Goal: Task Accomplishment & Management: Manage account settings

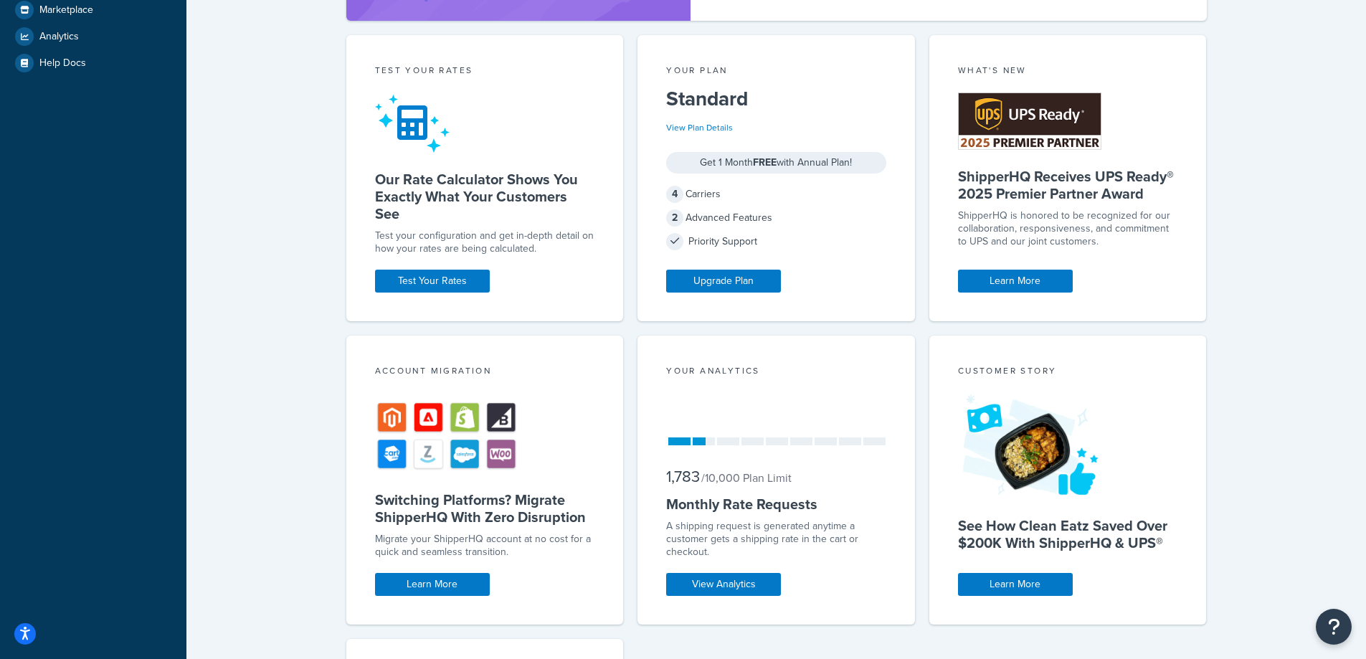
scroll to position [502, 0]
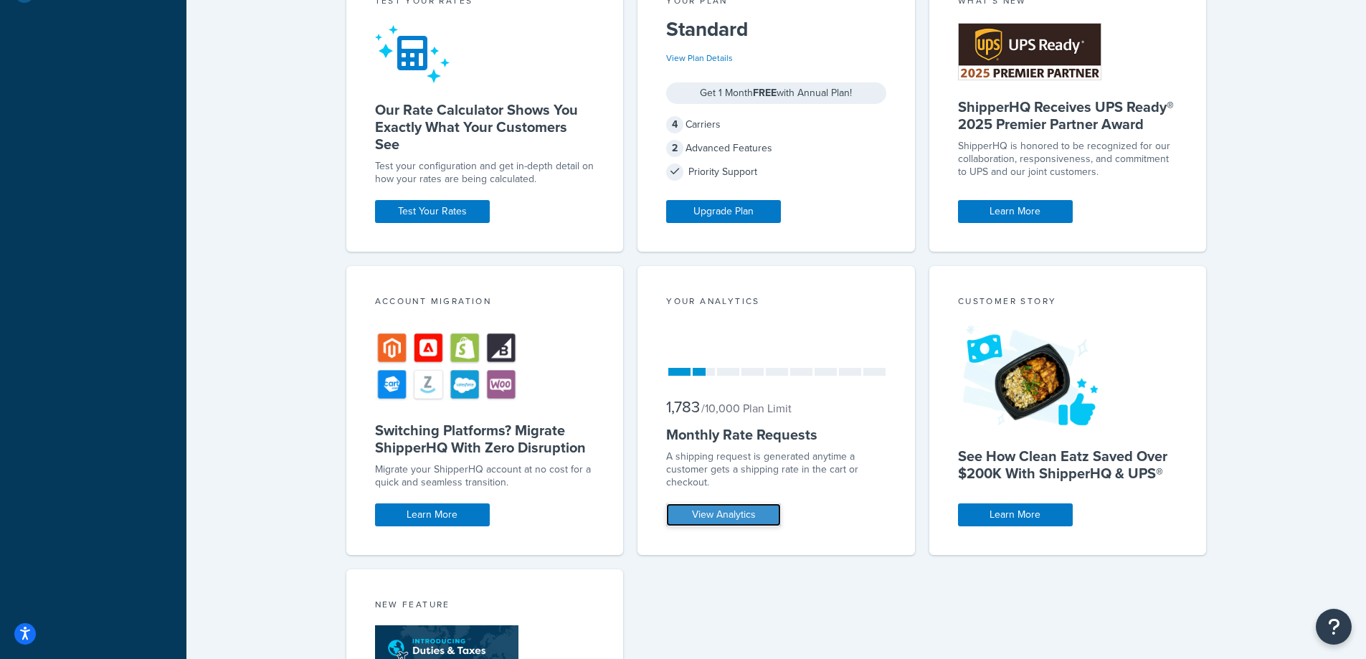
click at [734, 516] on link "View Analytics" at bounding box center [723, 514] width 115 height 23
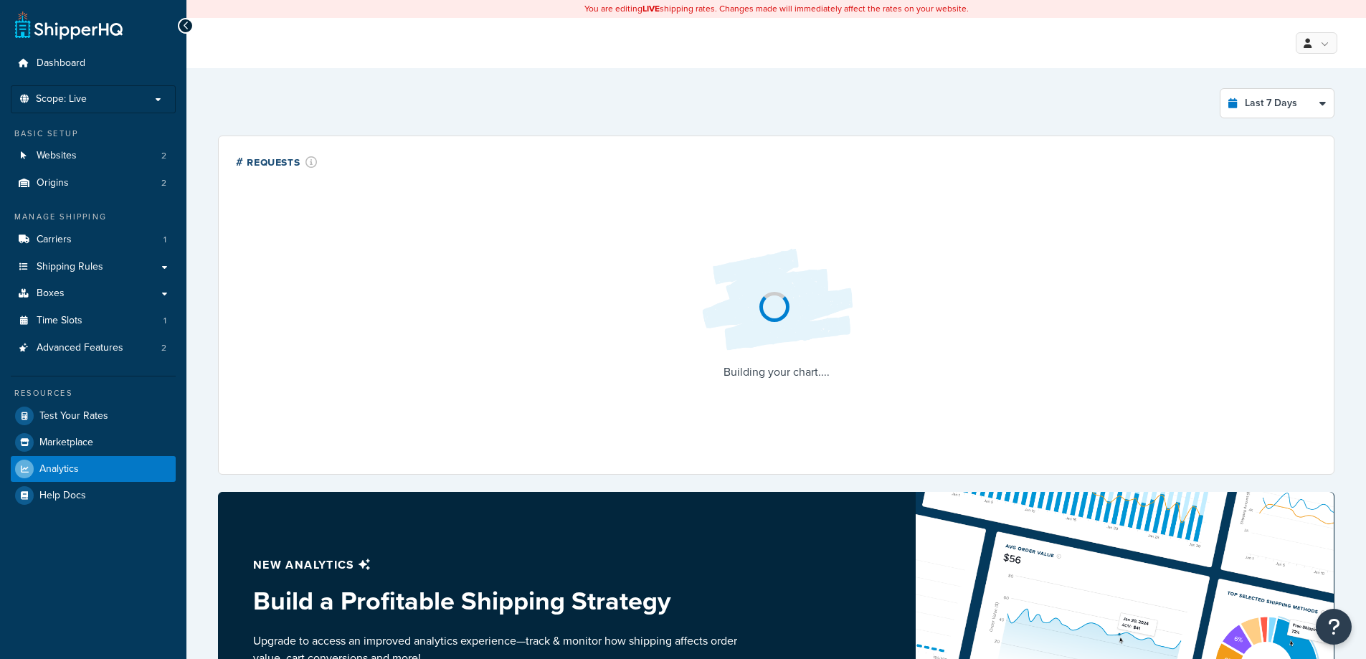
select select "last_7_days"
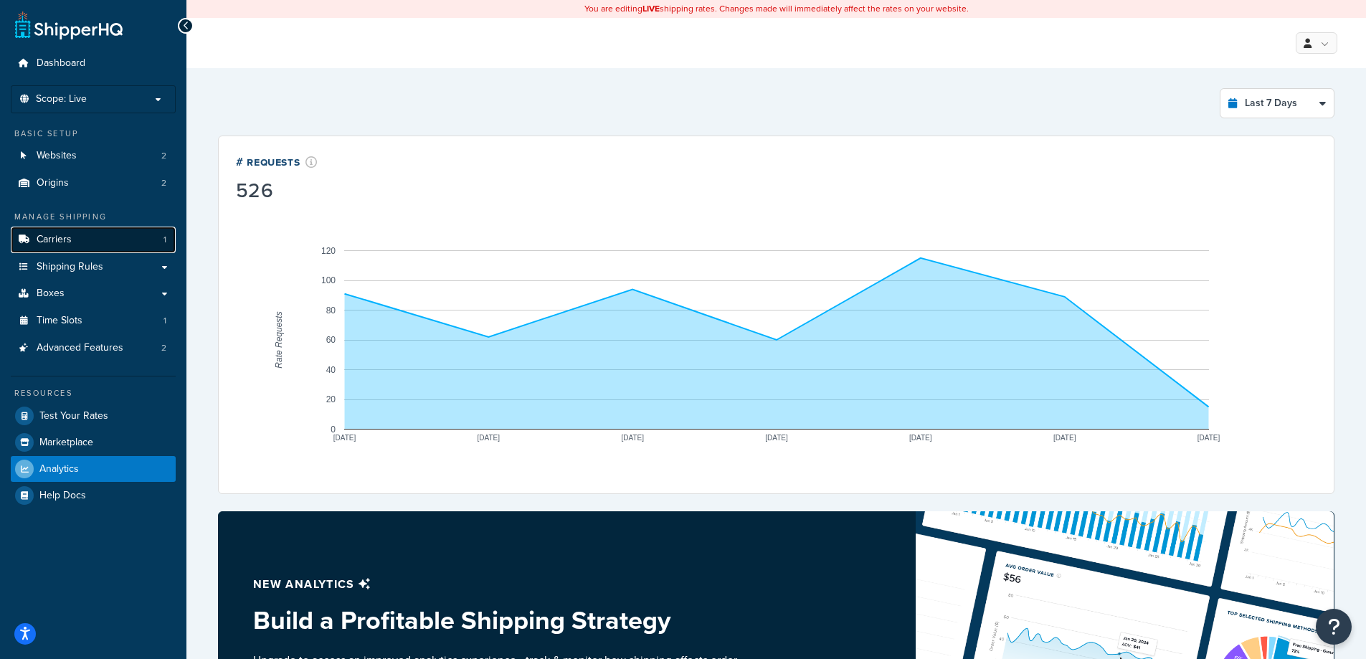
click at [65, 238] on span "Carriers" at bounding box center [54, 240] width 35 height 12
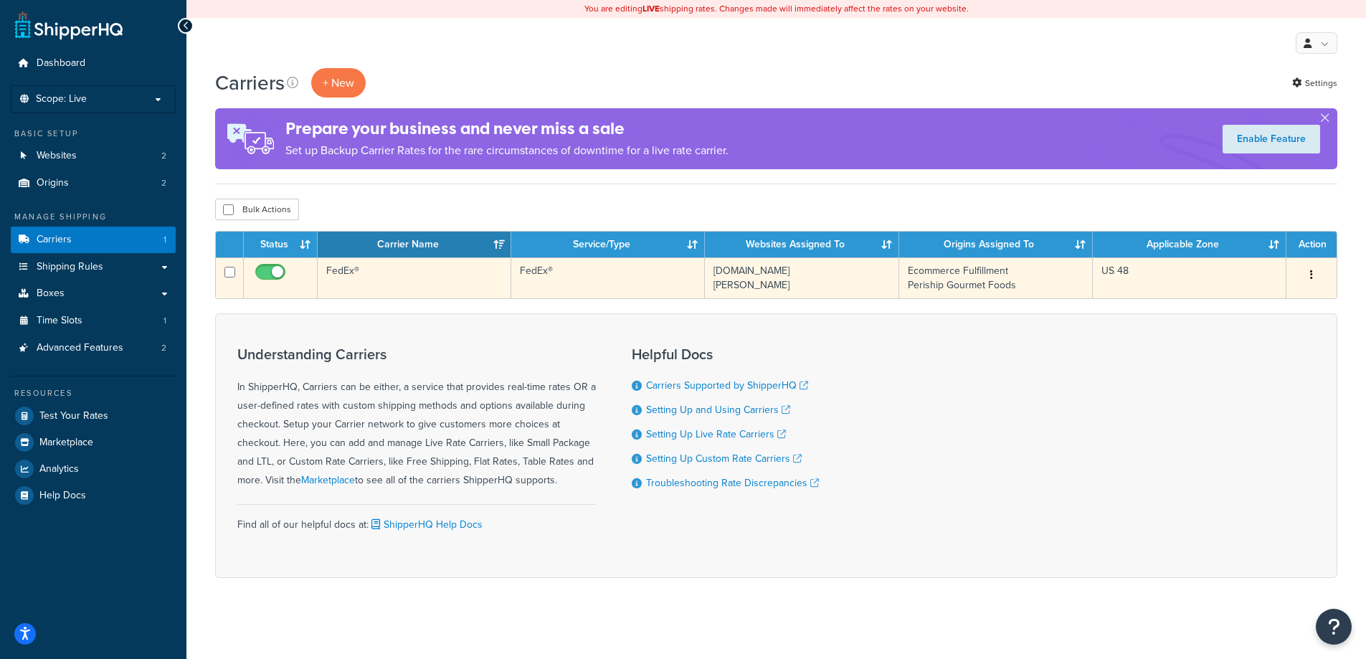
click at [1314, 281] on button "button" at bounding box center [1311, 275] width 20 height 23
click at [1238, 306] on link "Edit" at bounding box center [1253, 304] width 113 height 29
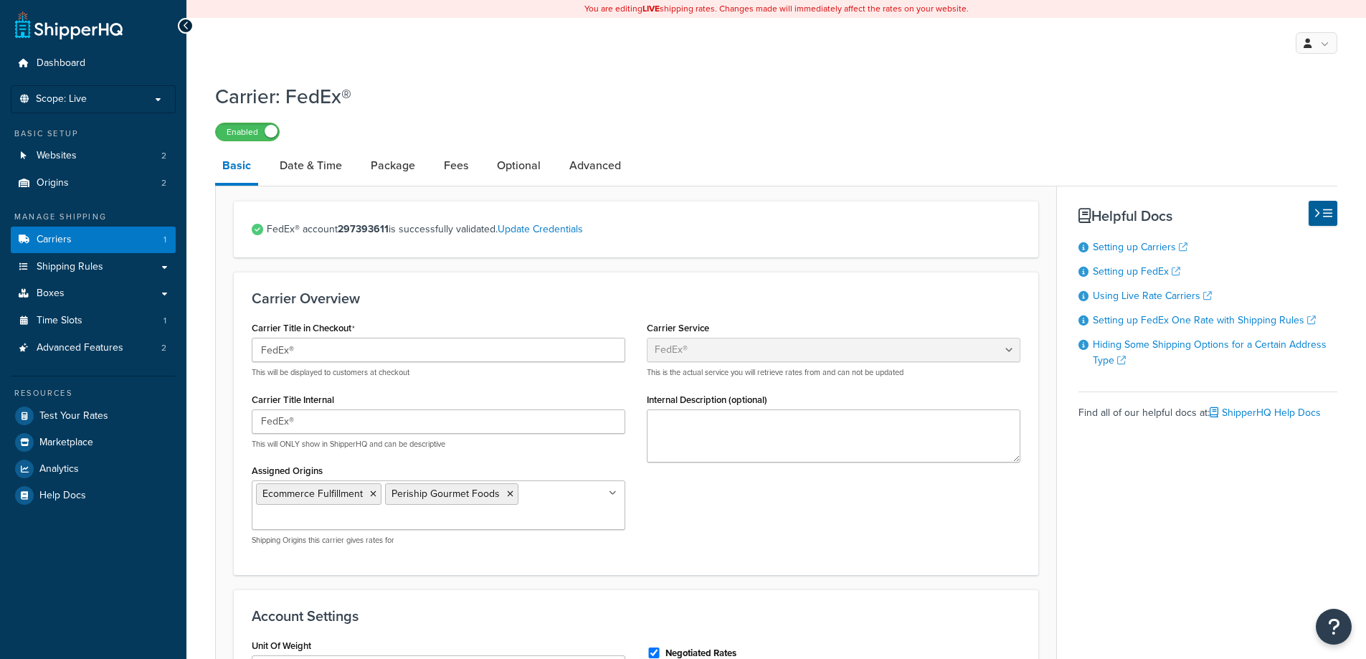
select select "fedEx"
select select "REGULAR_PICKUP"
select select "YOUR_PACKAGING"
click at [54, 188] on span "Origins" at bounding box center [53, 183] width 32 height 12
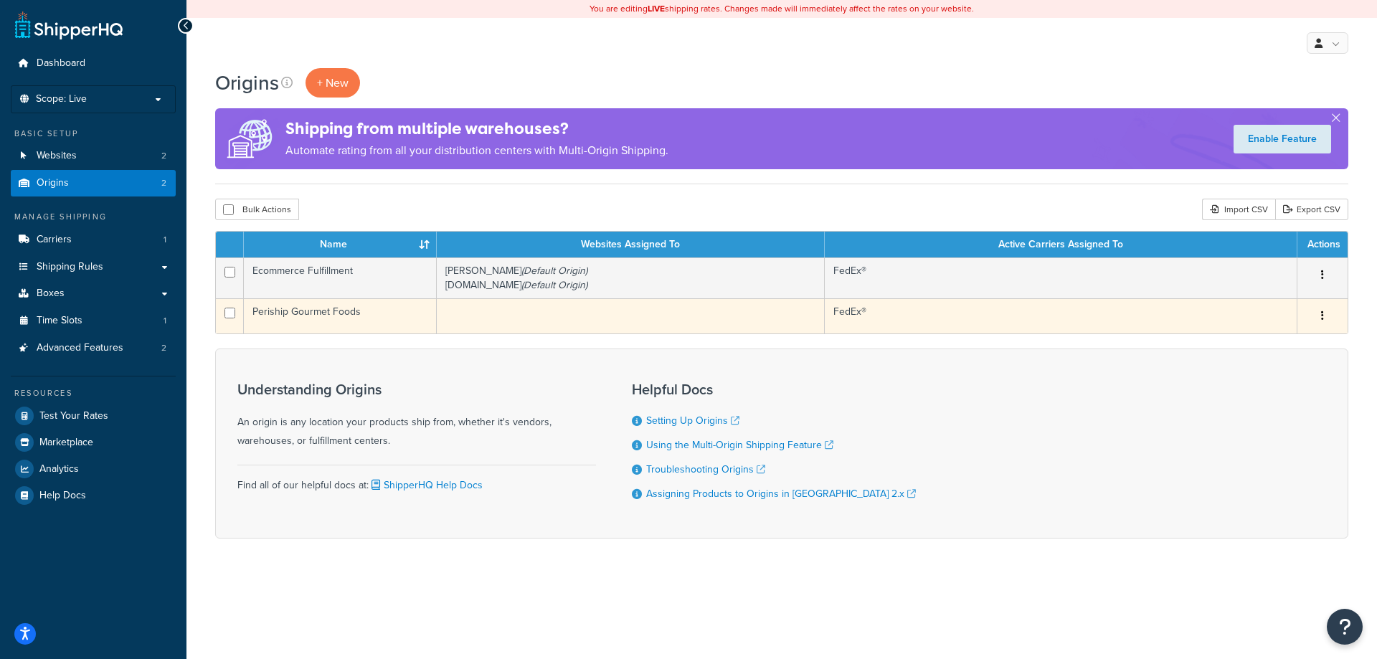
click at [1318, 321] on button "button" at bounding box center [1322, 316] width 20 height 23
click at [1273, 338] on link "Edit" at bounding box center [1274, 342] width 113 height 29
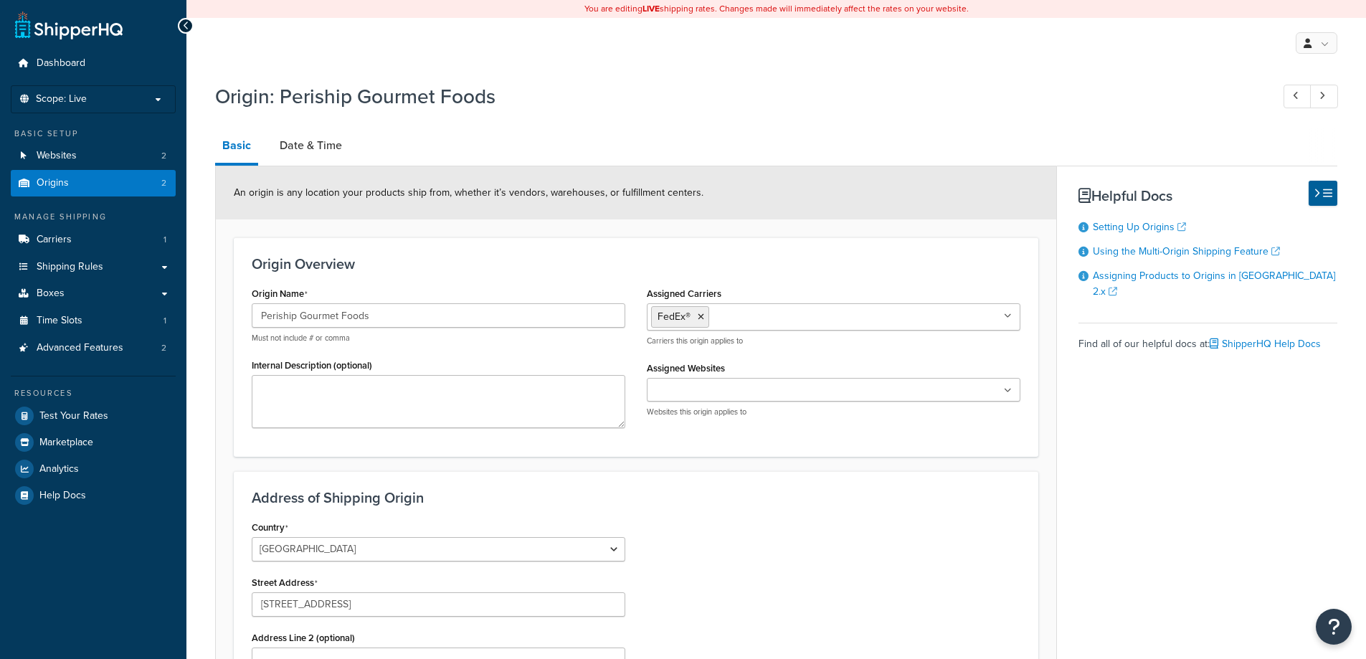
select select "7"
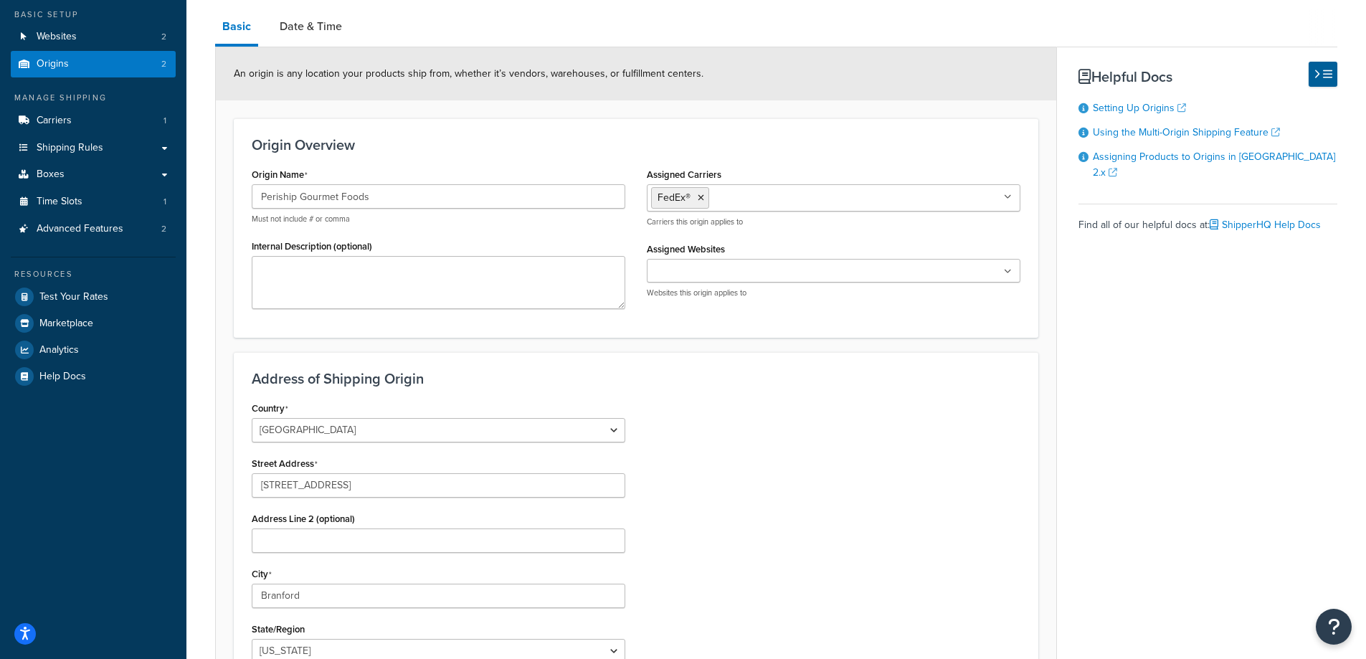
scroll to position [85, 0]
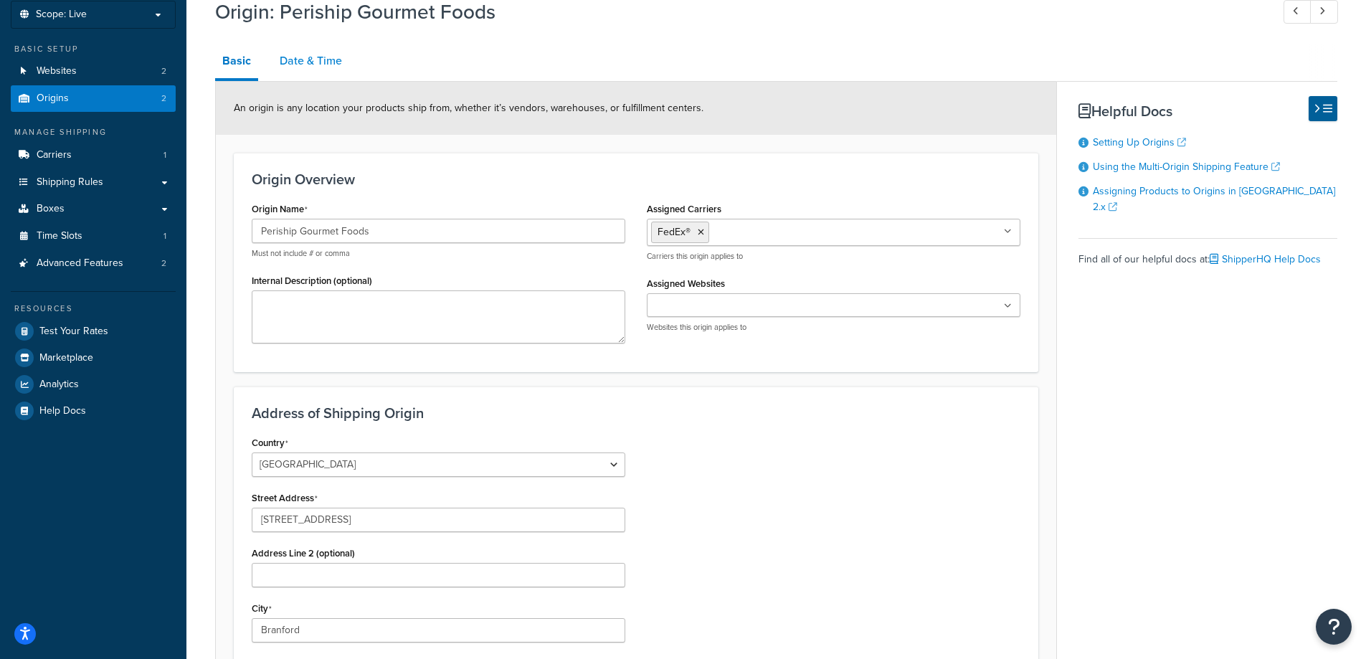
click at [312, 60] on link "Date & Time" at bounding box center [310, 61] width 77 height 34
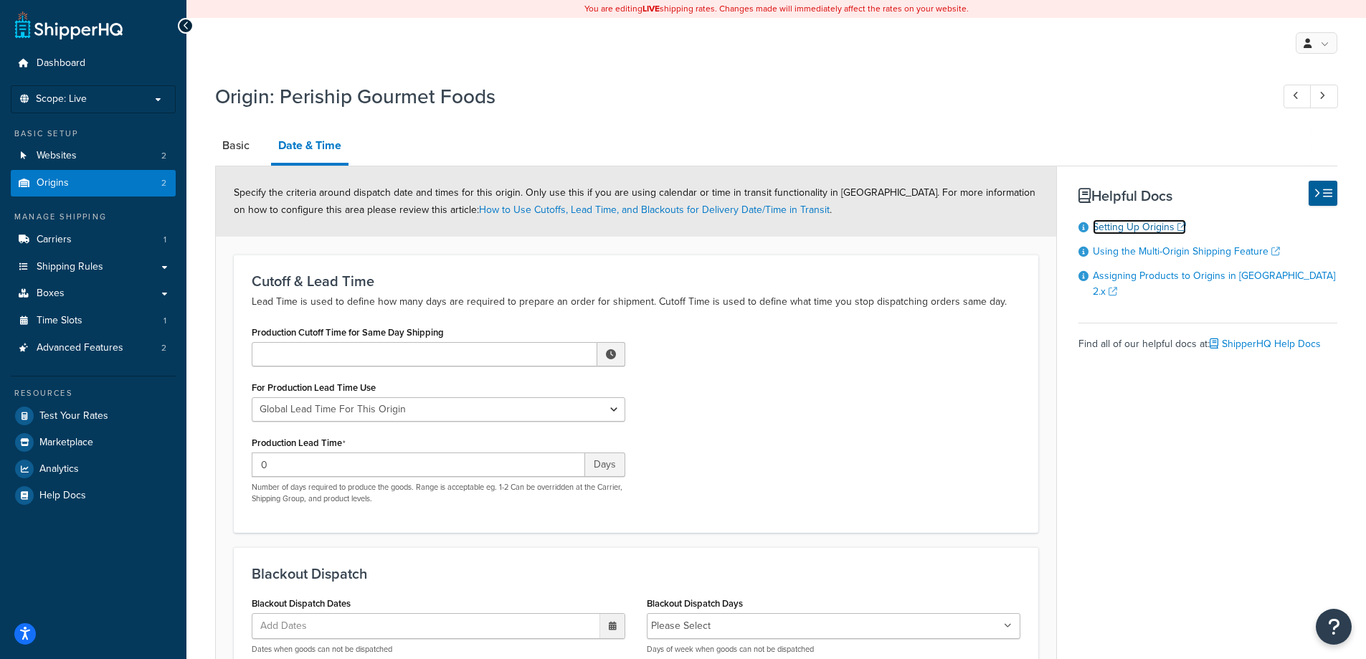
click at [1182, 229] on link "Setting Up Origins" at bounding box center [1139, 226] width 93 height 15
click at [73, 154] on span "Websites" at bounding box center [57, 156] width 40 height 12
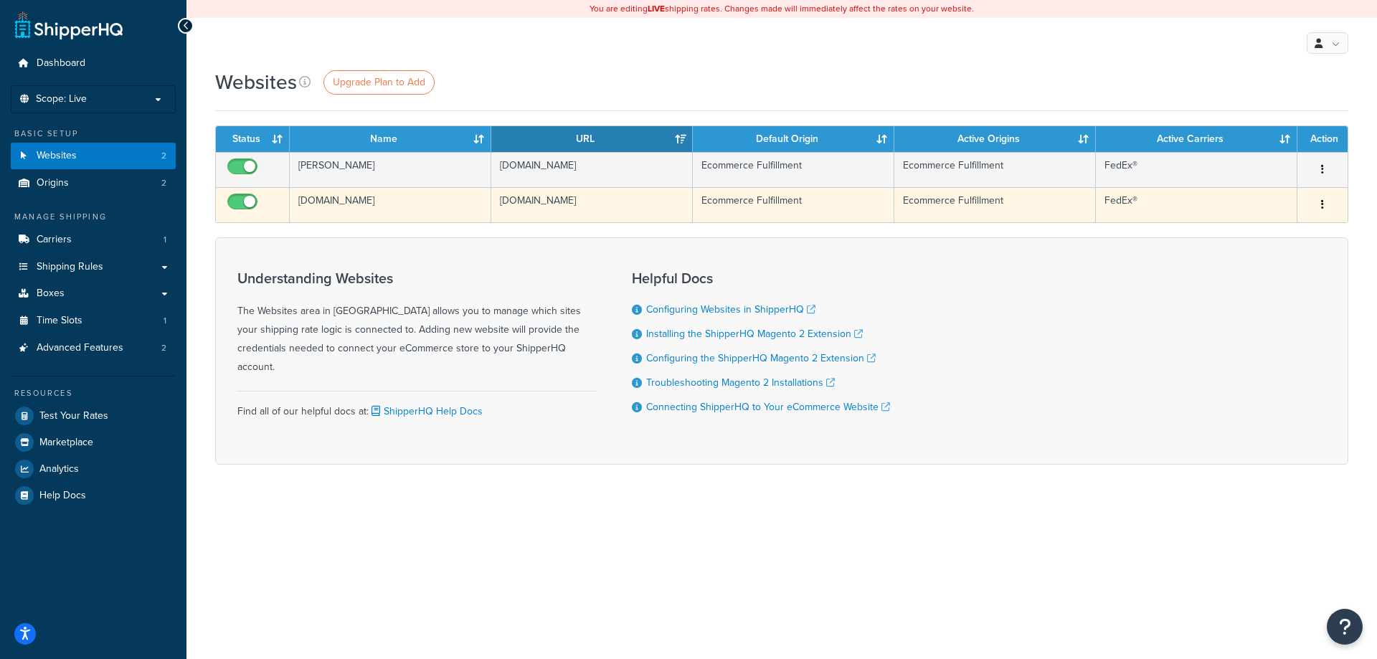
click at [1321, 207] on icon "button" at bounding box center [1322, 204] width 3 height 10
click at [1261, 232] on link "Edit" at bounding box center [1263, 233] width 113 height 29
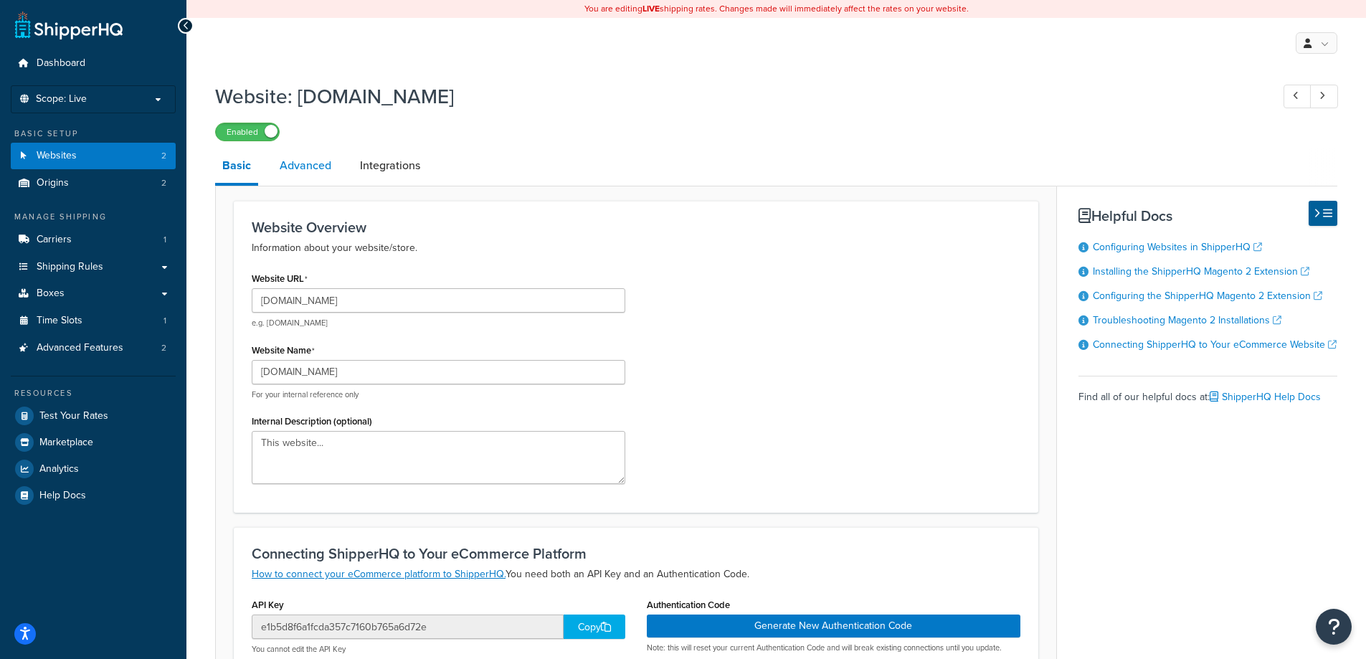
click at [320, 168] on link "Advanced" at bounding box center [305, 165] width 66 height 34
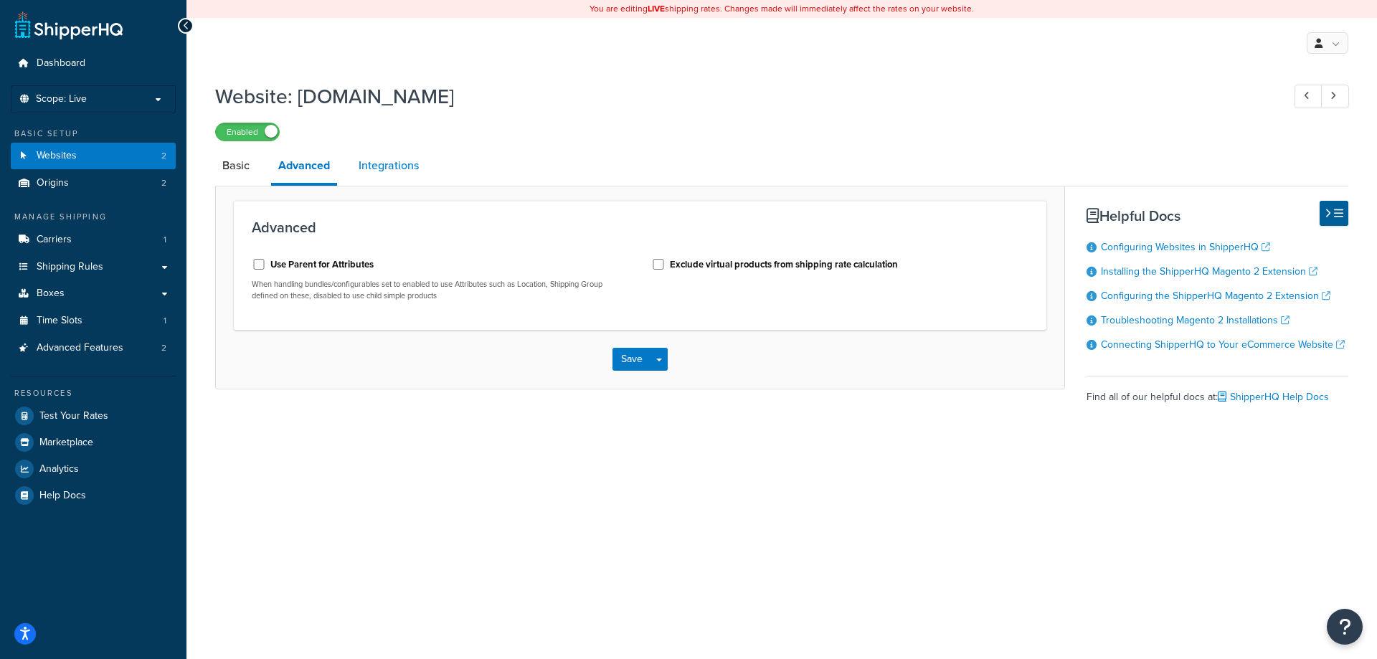
click at [381, 166] on link "Integrations" at bounding box center [388, 165] width 75 height 34
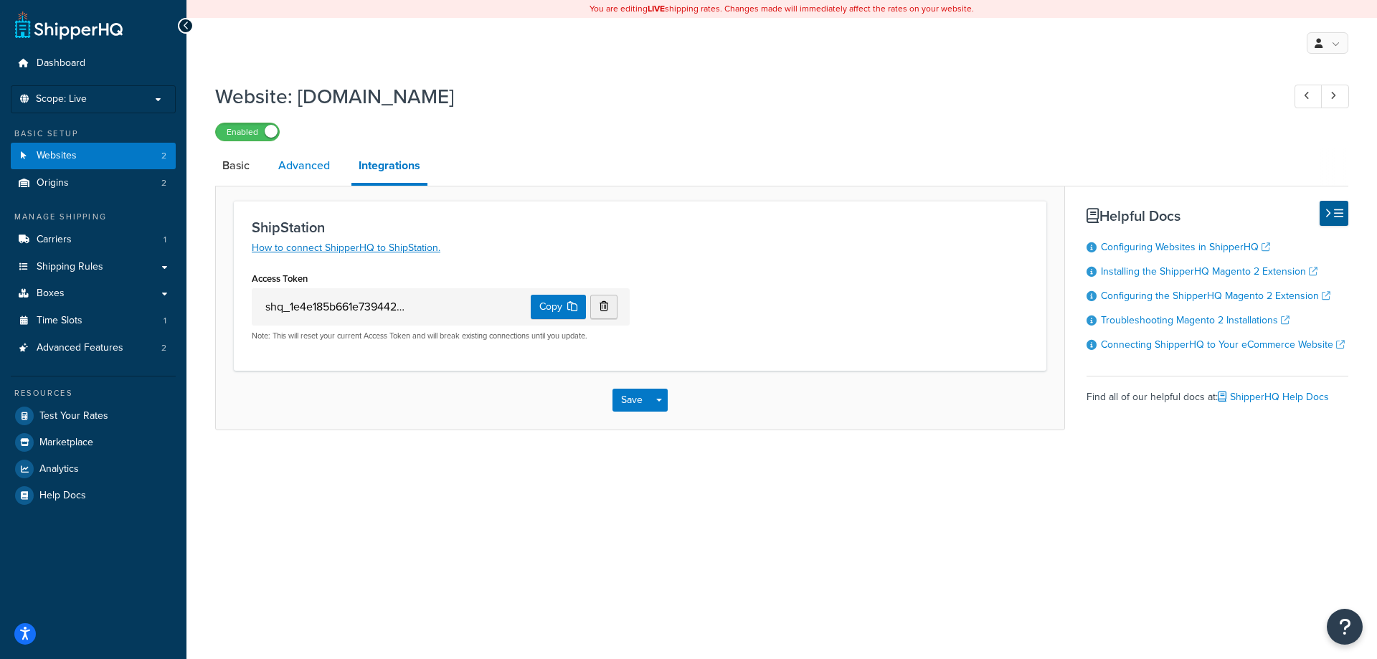
click at [293, 174] on link "Advanced" at bounding box center [304, 165] width 66 height 34
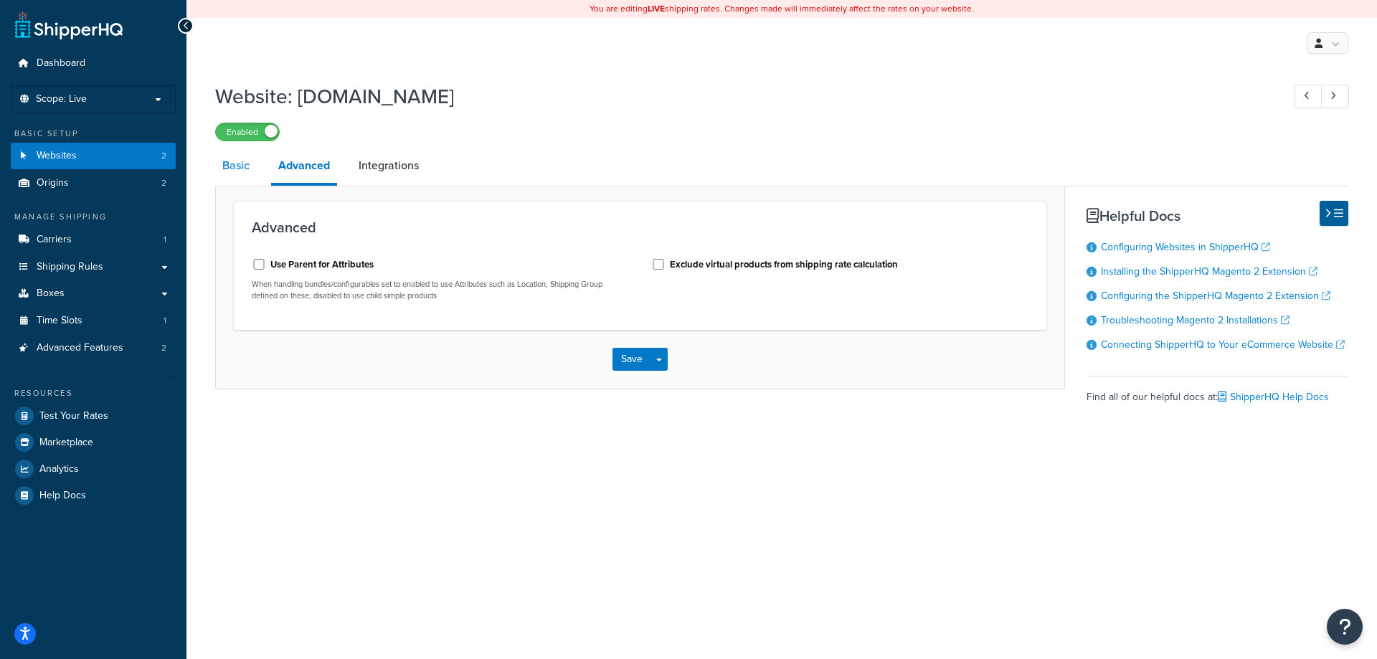
click at [239, 171] on link "Basic" at bounding box center [236, 165] width 42 height 34
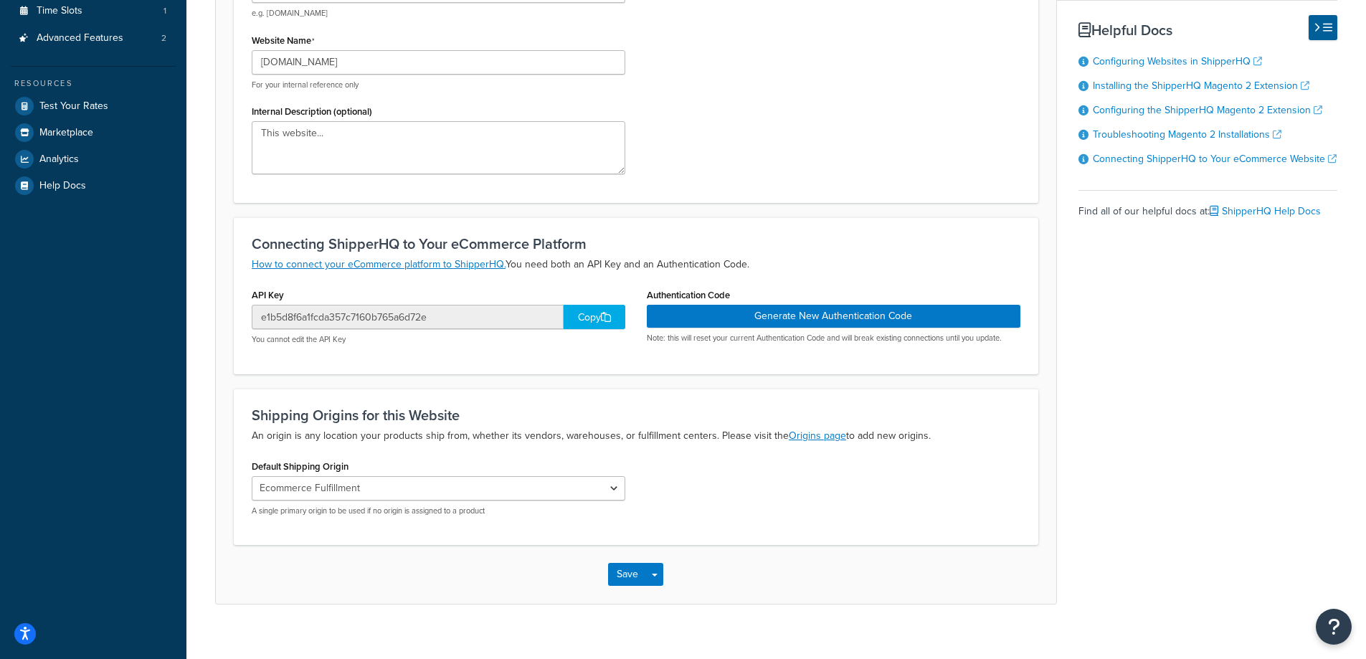
scroll to position [328, 0]
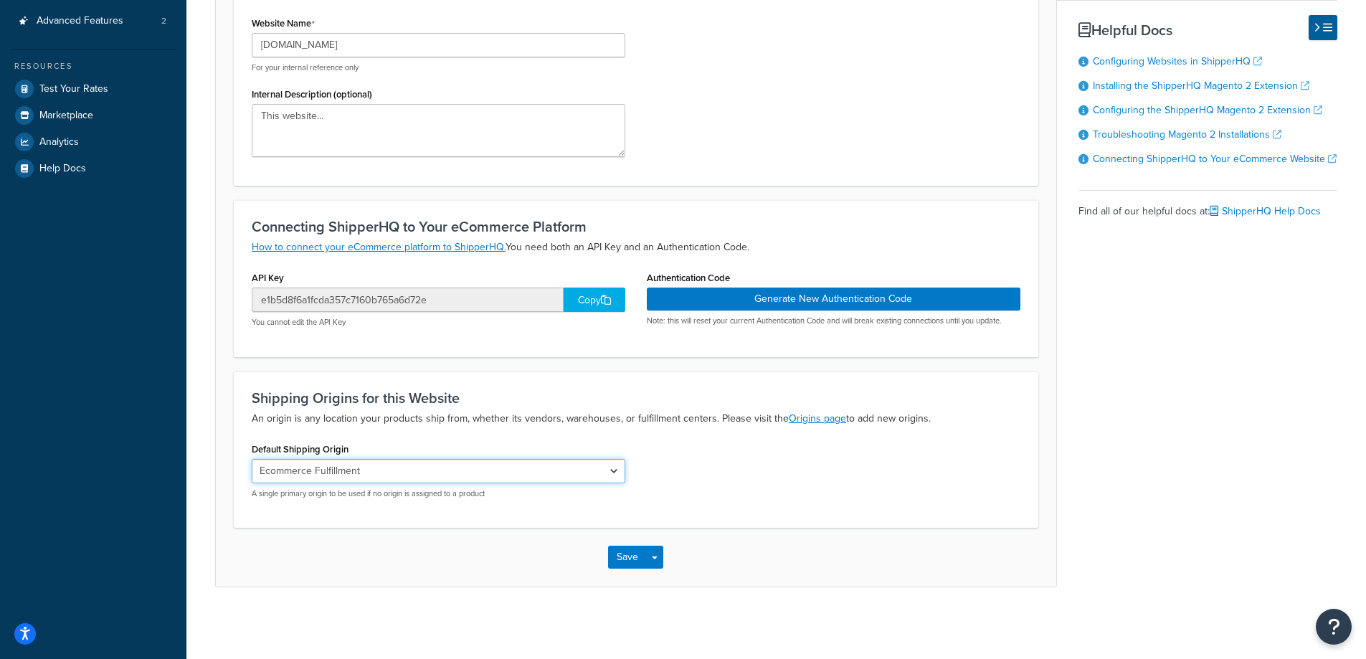
click at [614, 470] on select "Ecommerce Fulfillment Periship Gourmet Foods" at bounding box center [439, 471] width 374 height 24
click at [735, 465] on div "Default Shipping Origin Ecommerce Fulfillment Periship Gourmet Foods A single p…" at bounding box center [636, 474] width 790 height 71
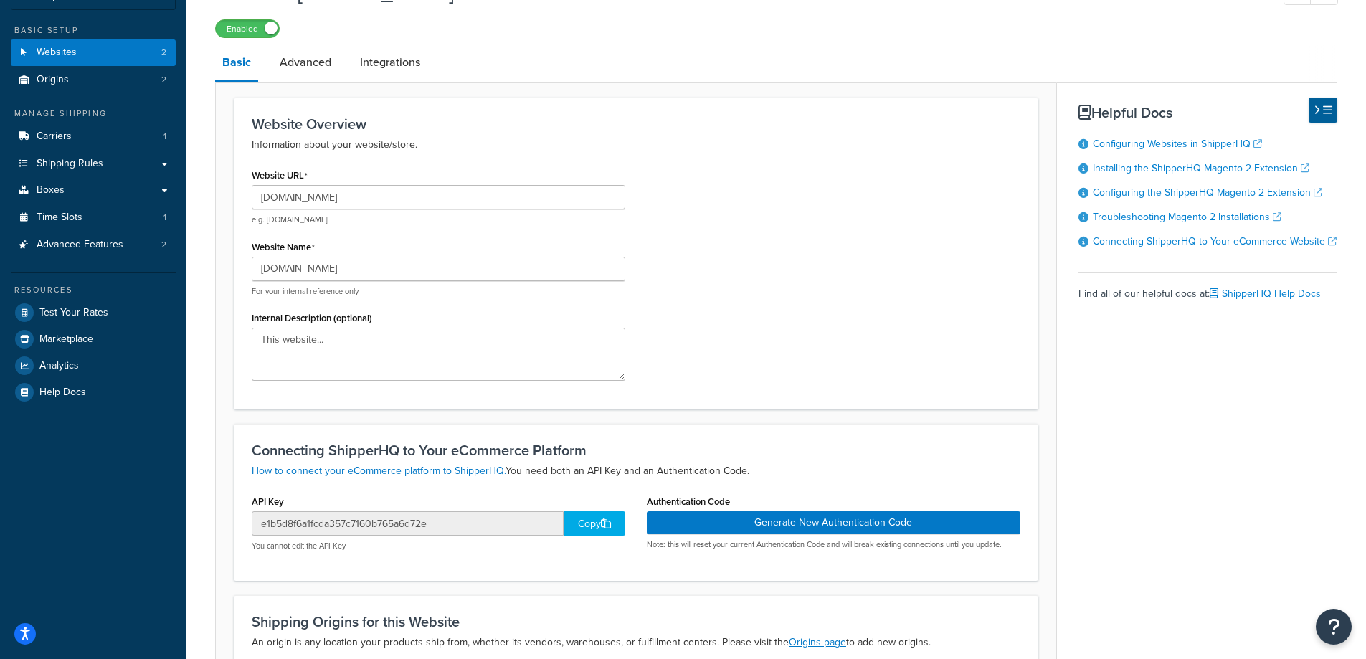
scroll to position [0, 0]
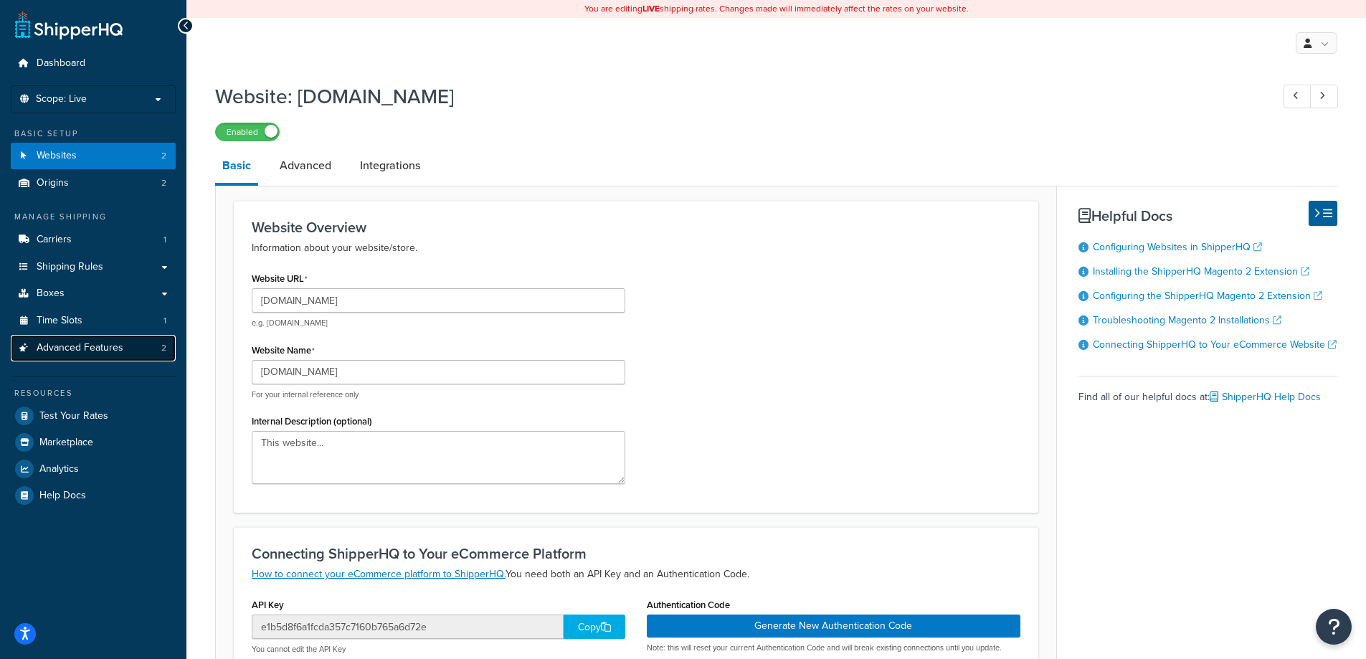
click at [87, 356] on link "Advanced Features 2" at bounding box center [93, 348] width 165 height 27
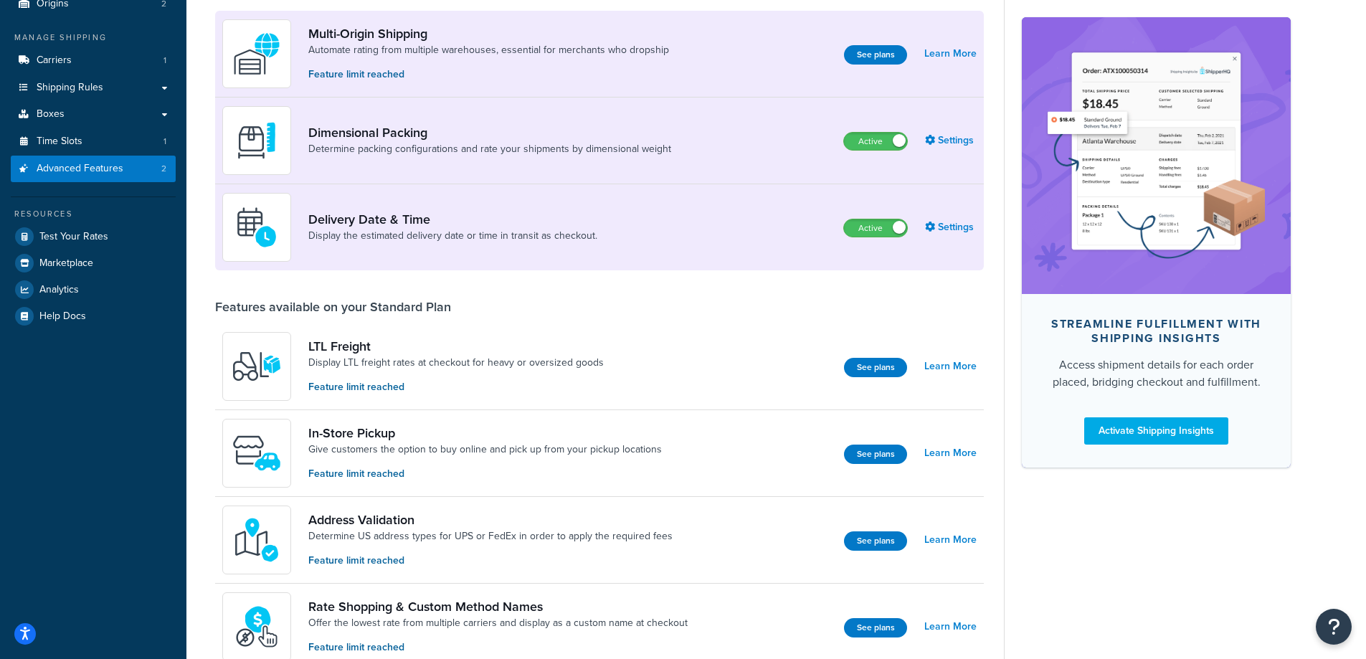
scroll to position [143, 0]
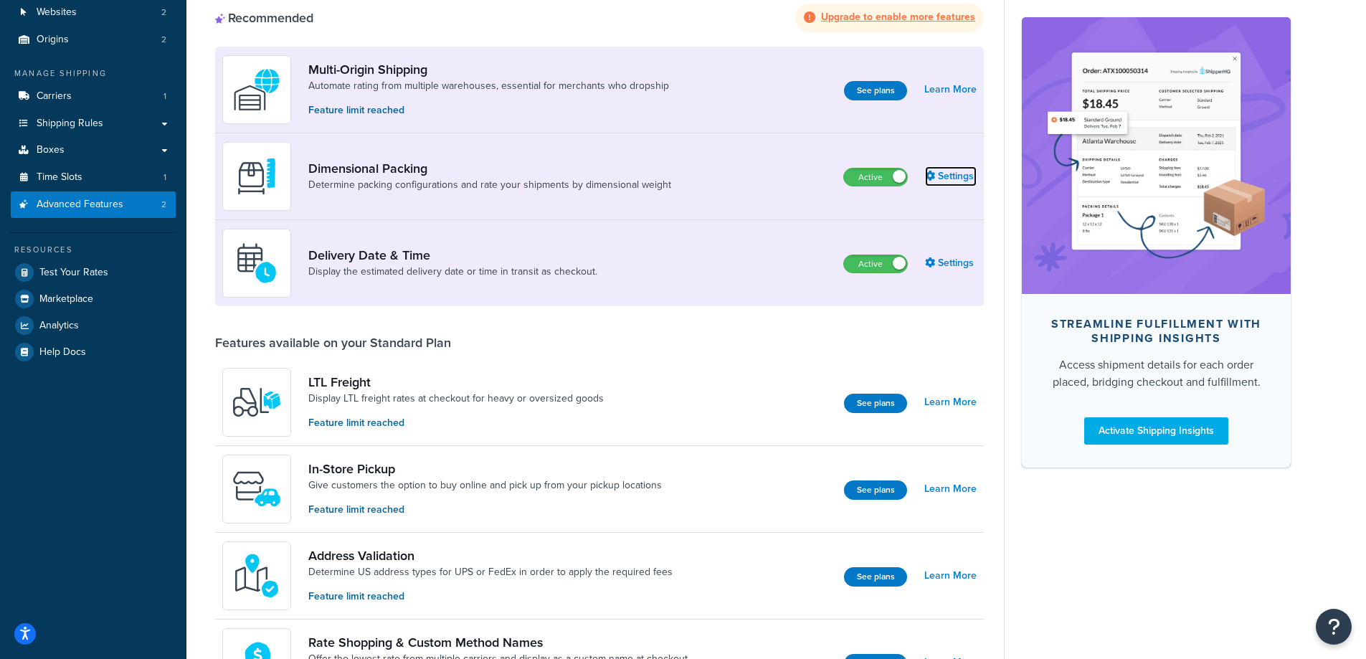
click at [953, 183] on link "Settings" at bounding box center [951, 176] width 52 height 20
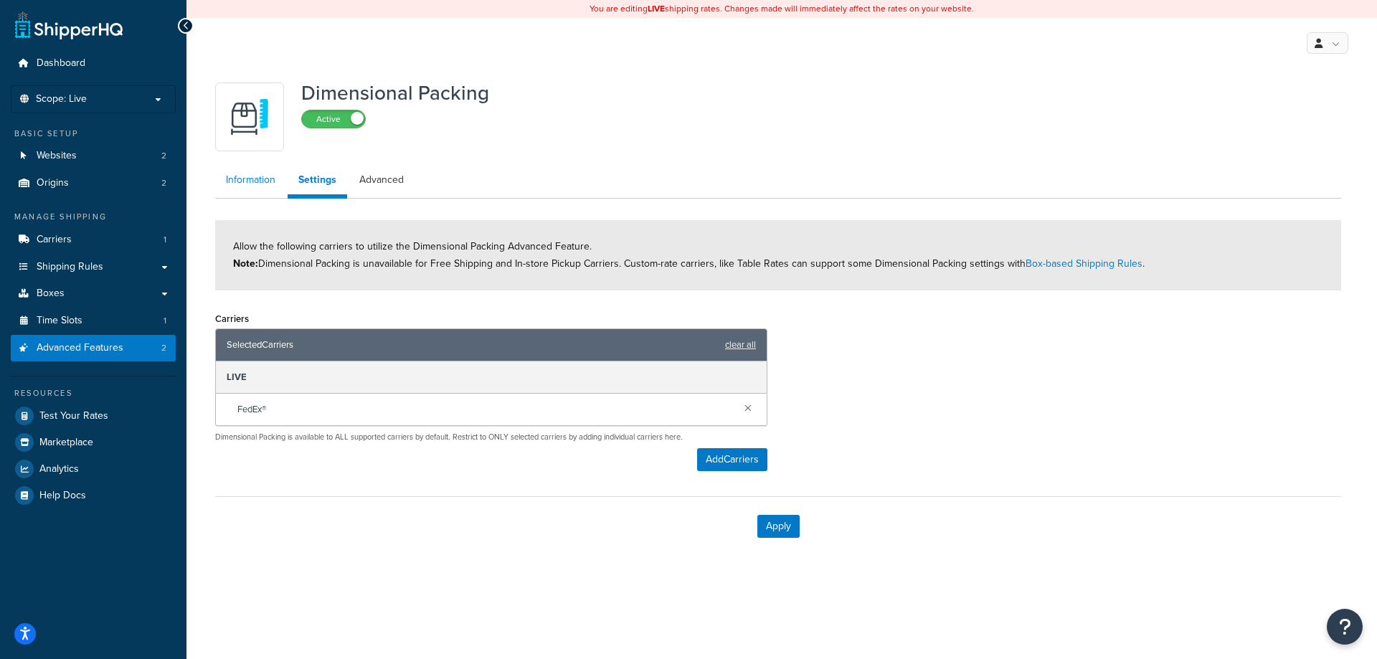
click at [257, 184] on link "Information" at bounding box center [250, 180] width 71 height 29
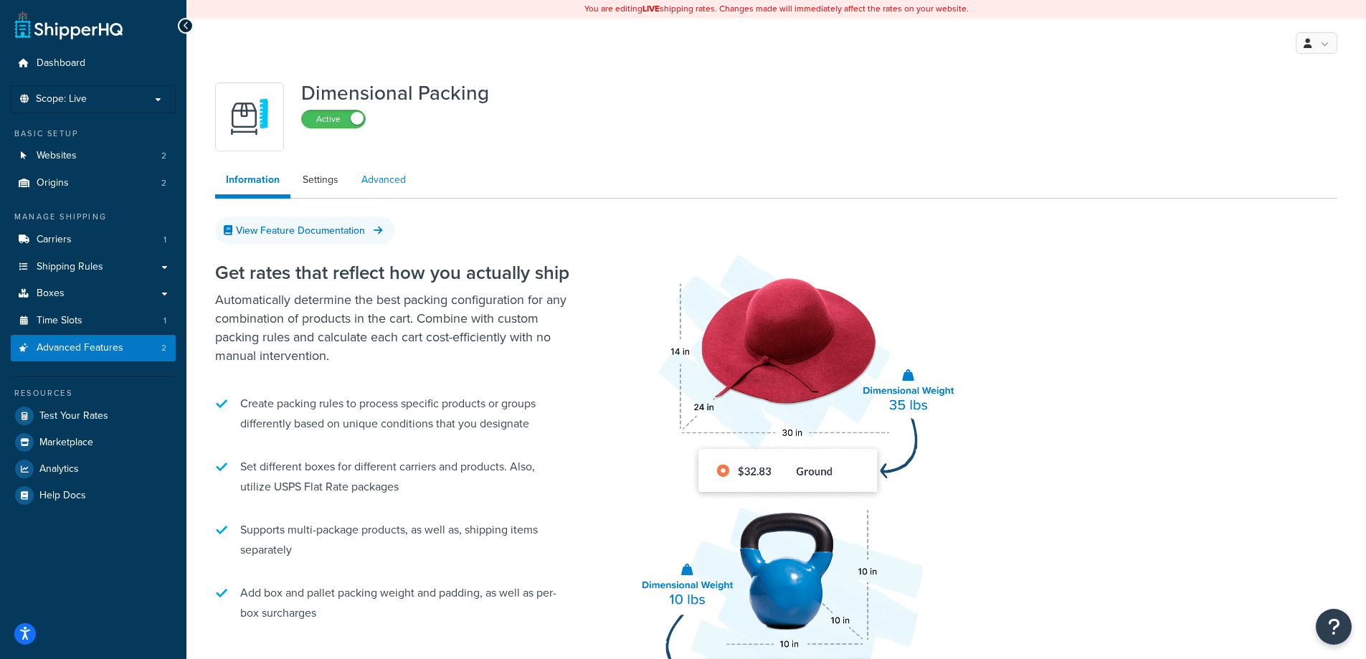
click at [389, 178] on link "Advanced" at bounding box center [384, 180] width 66 height 29
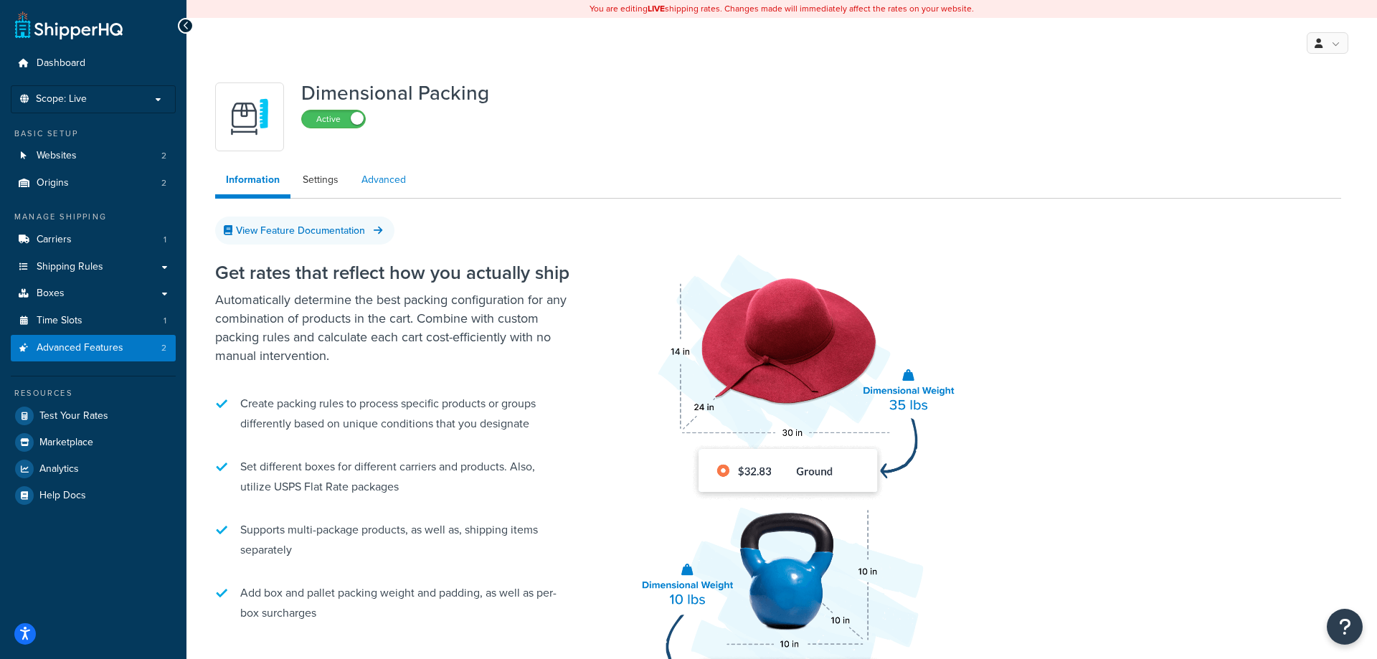
select select "false"
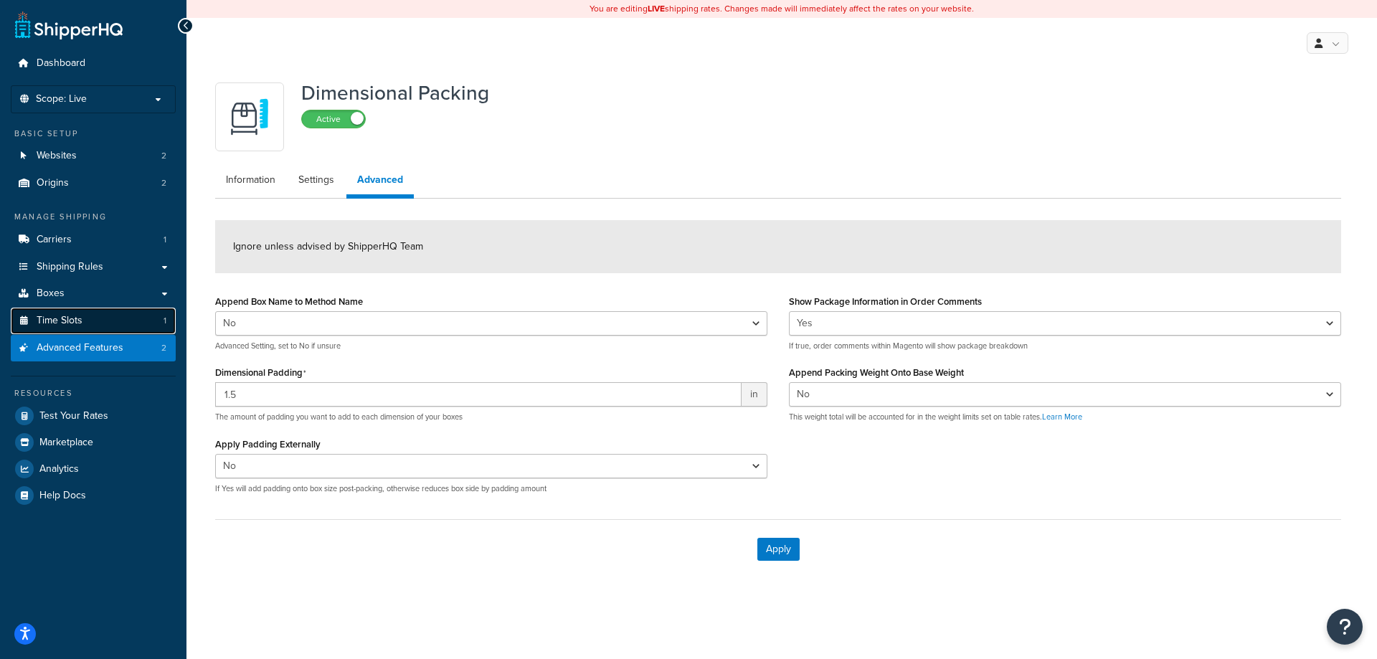
click at [53, 319] on span "Time Slots" at bounding box center [60, 321] width 46 height 12
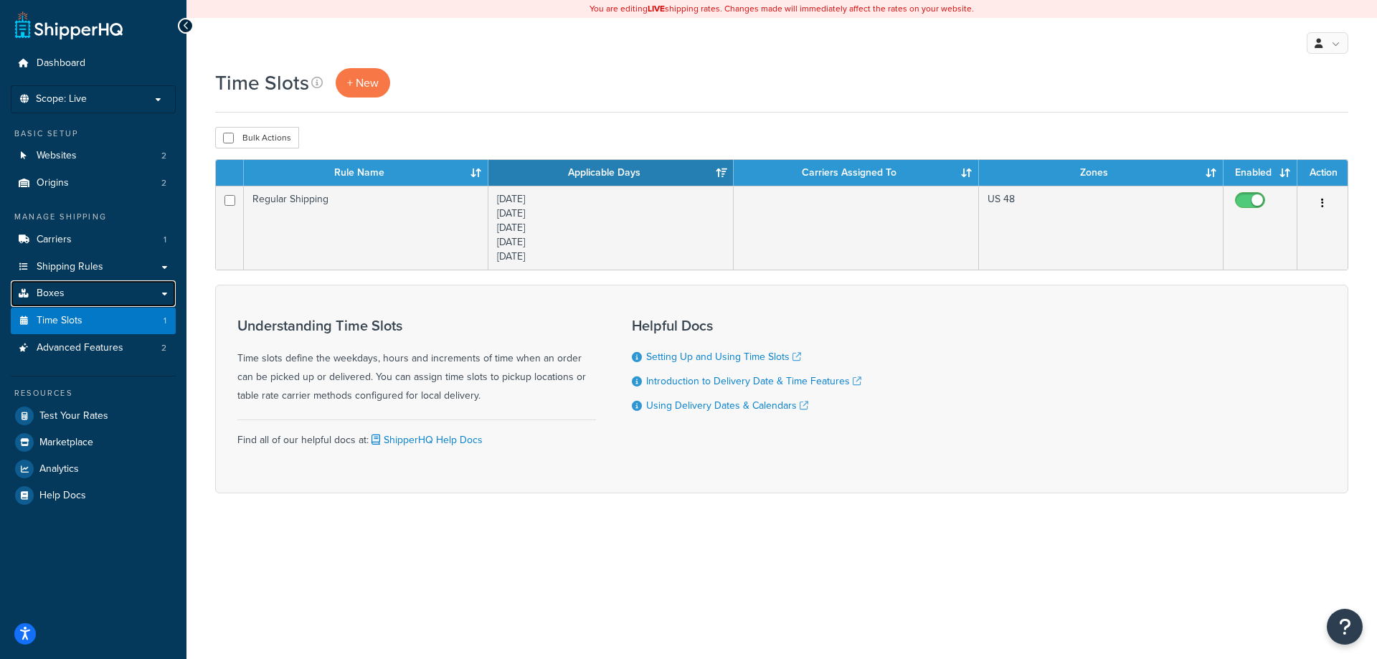
click at [56, 294] on span "Boxes" at bounding box center [51, 294] width 28 height 12
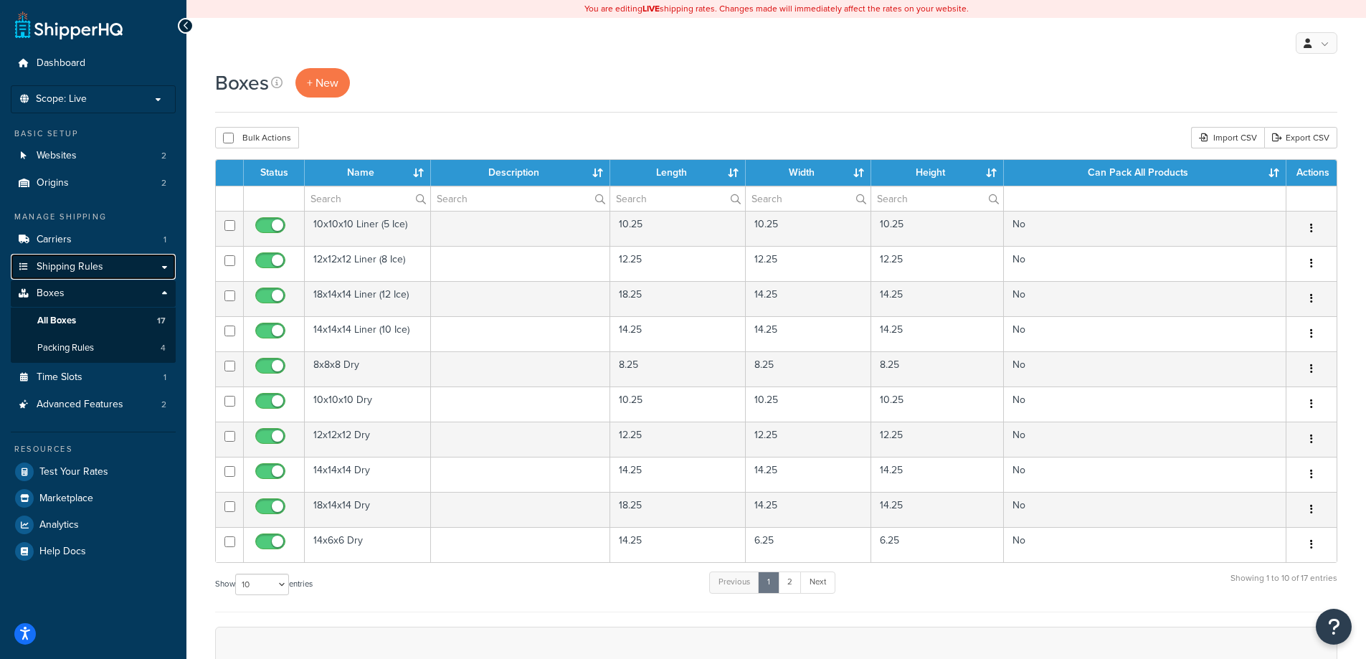
click at [65, 264] on span "Shipping Rules" at bounding box center [70, 267] width 67 height 12
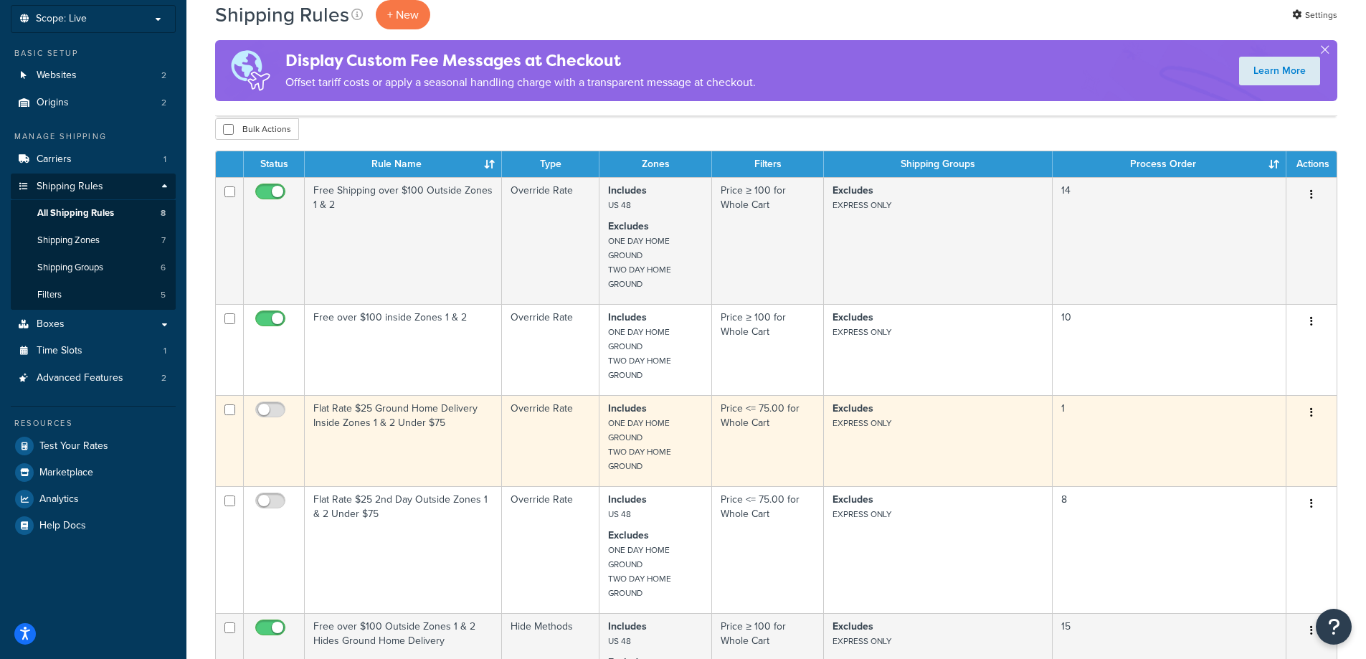
scroll to position [72, 0]
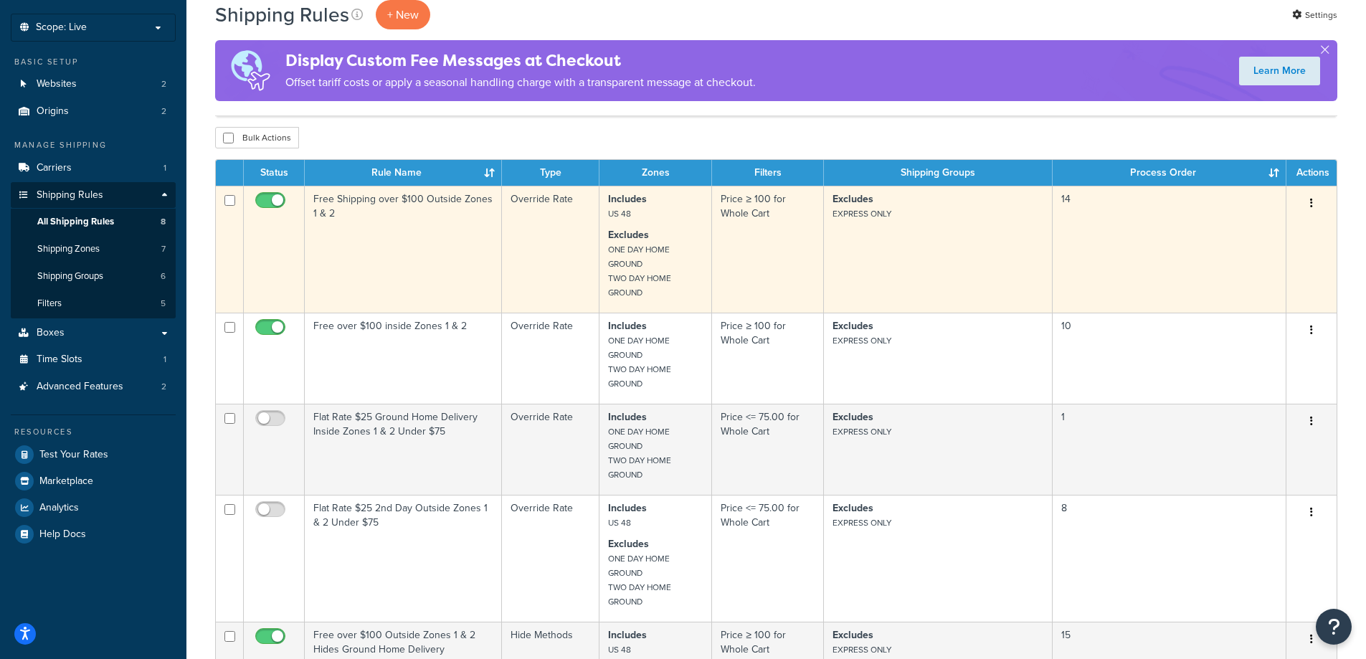
click at [1308, 209] on button "button" at bounding box center [1311, 203] width 20 height 23
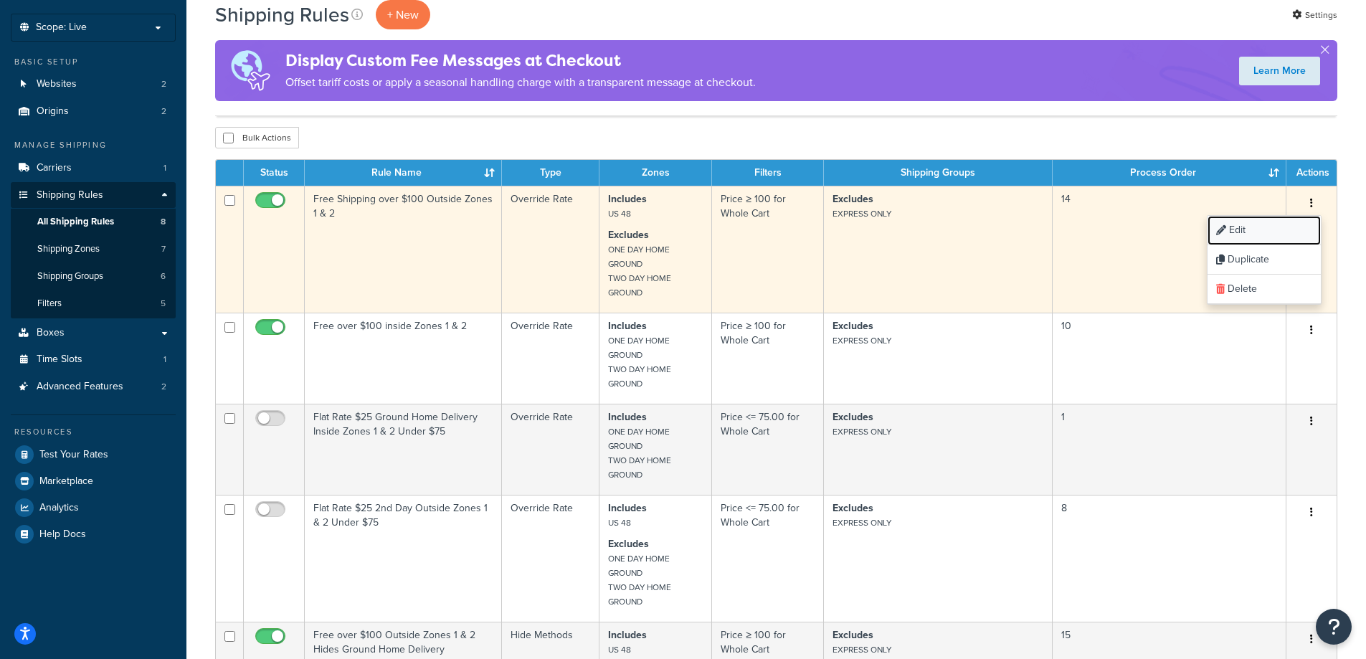
click at [1266, 228] on link "Edit" at bounding box center [1263, 230] width 113 height 29
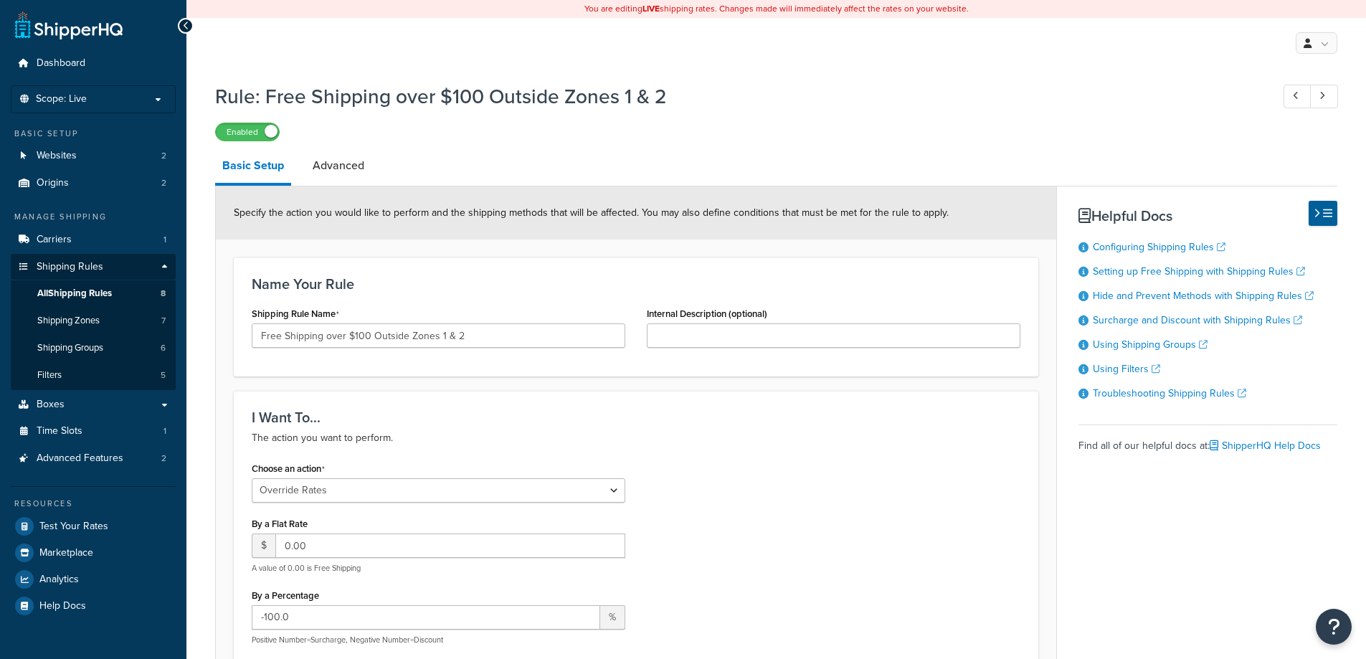
select select "OVERRIDE"
click at [612, 488] on select "Choose an action Override Rates Surcharge or discount rates Hide a shipping met…" at bounding box center [439, 490] width 374 height 24
click at [355, 170] on link "Advanced" at bounding box center [338, 165] width 66 height 34
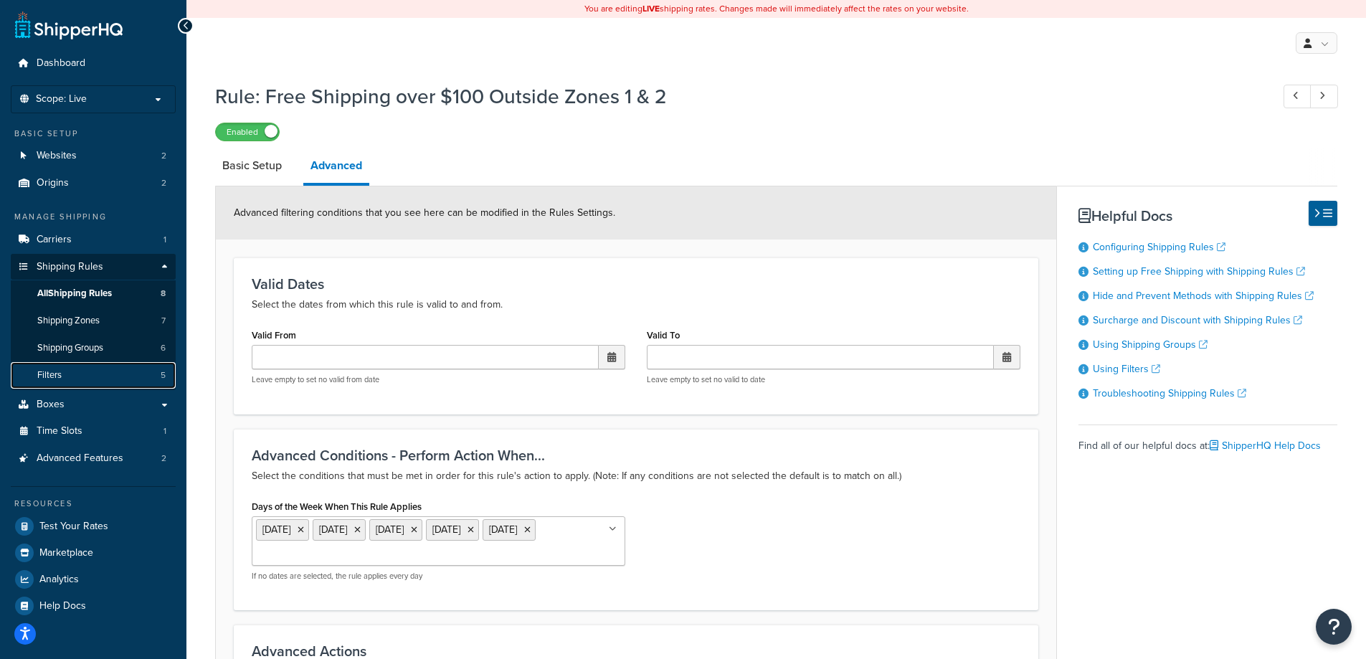
click at [60, 376] on span "Filters" at bounding box center [49, 375] width 24 height 12
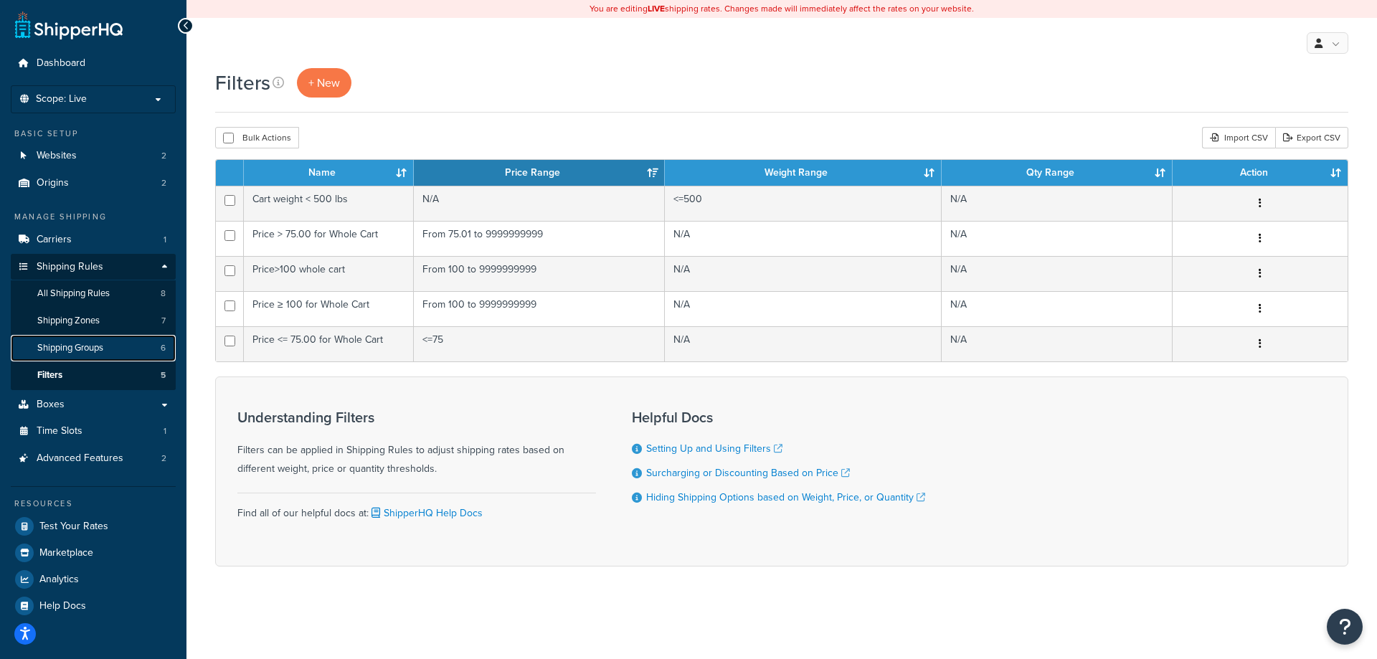
click at [75, 348] on span "Shipping Groups" at bounding box center [70, 348] width 66 height 12
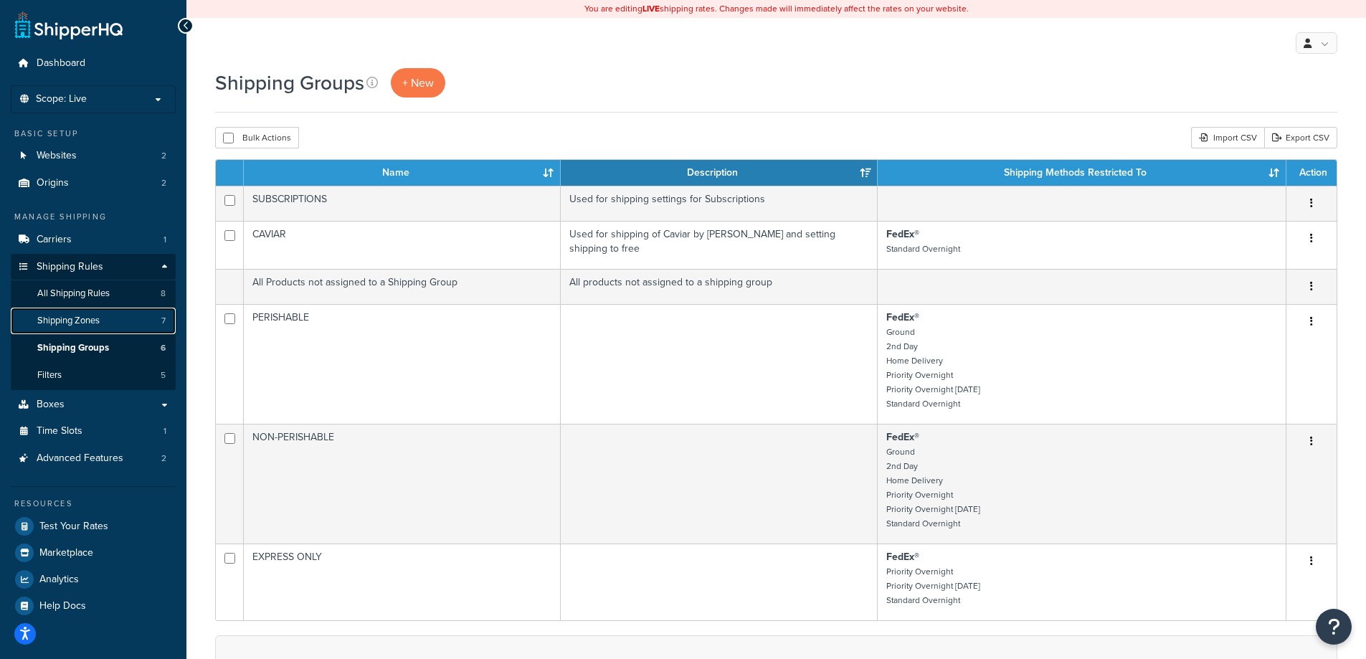
click at [95, 318] on span "Shipping Zones" at bounding box center [68, 321] width 62 height 12
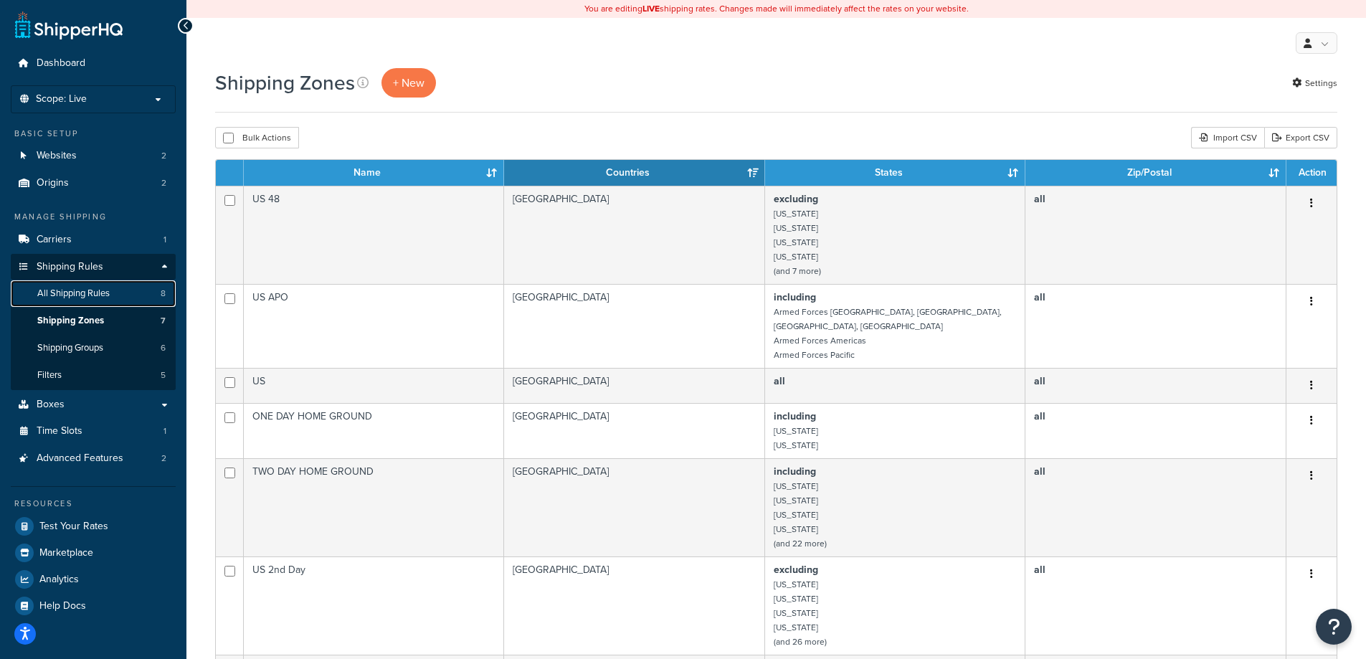
click at [96, 291] on span "All Shipping Rules" at bounding box center [73, 294] width 72 height 12
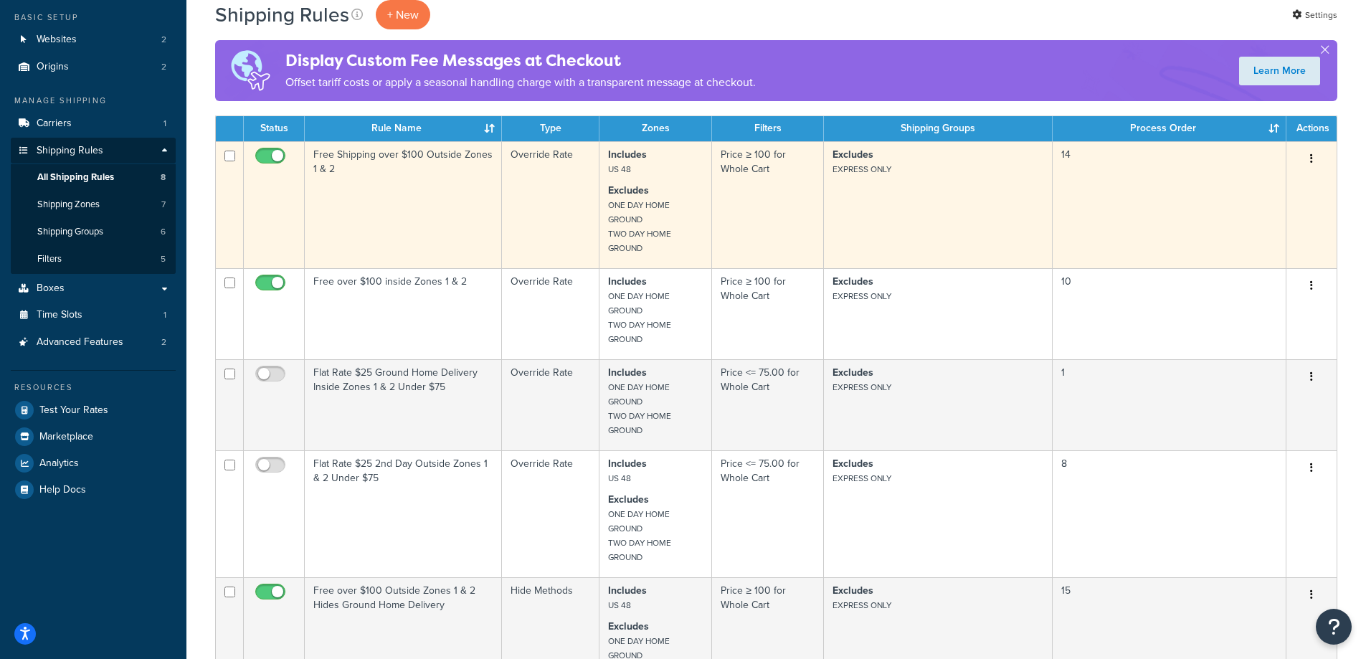
scroll to position [143, 0]
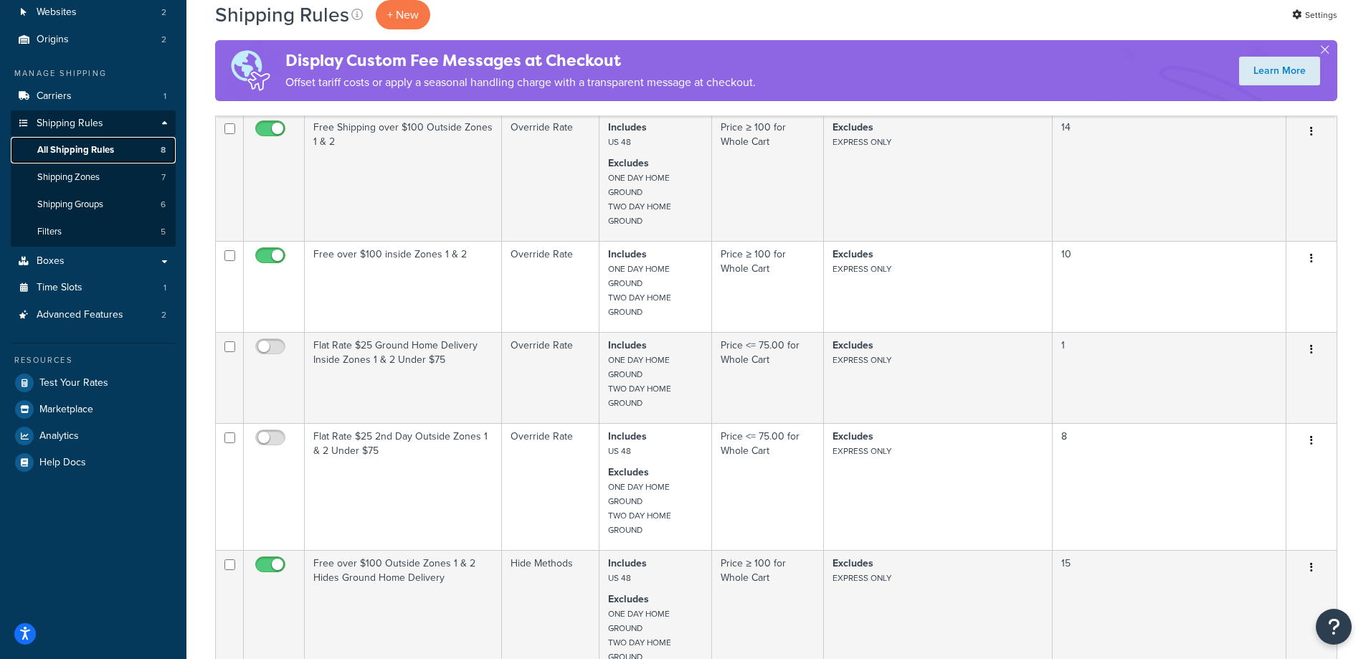
click at [92, 157] on link "All Shipping Rules 8" at bounding box center [93, 150] width 165 height 27
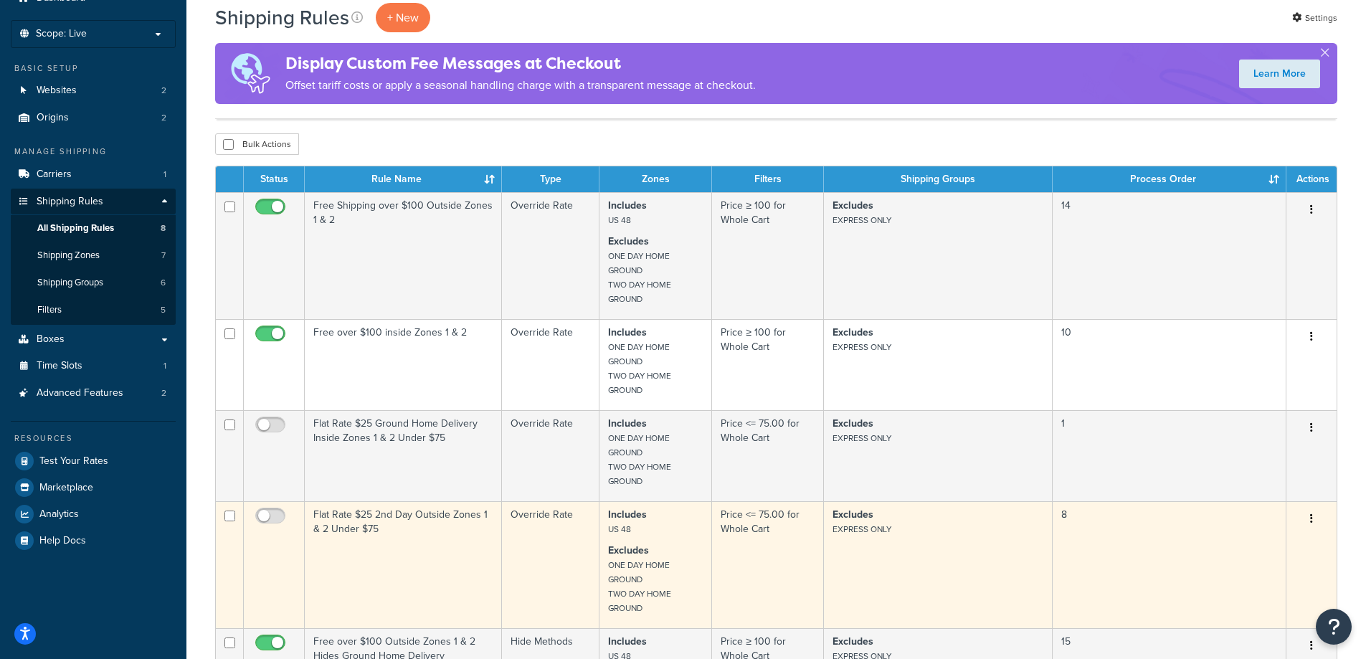
scroll to position [49, 0]
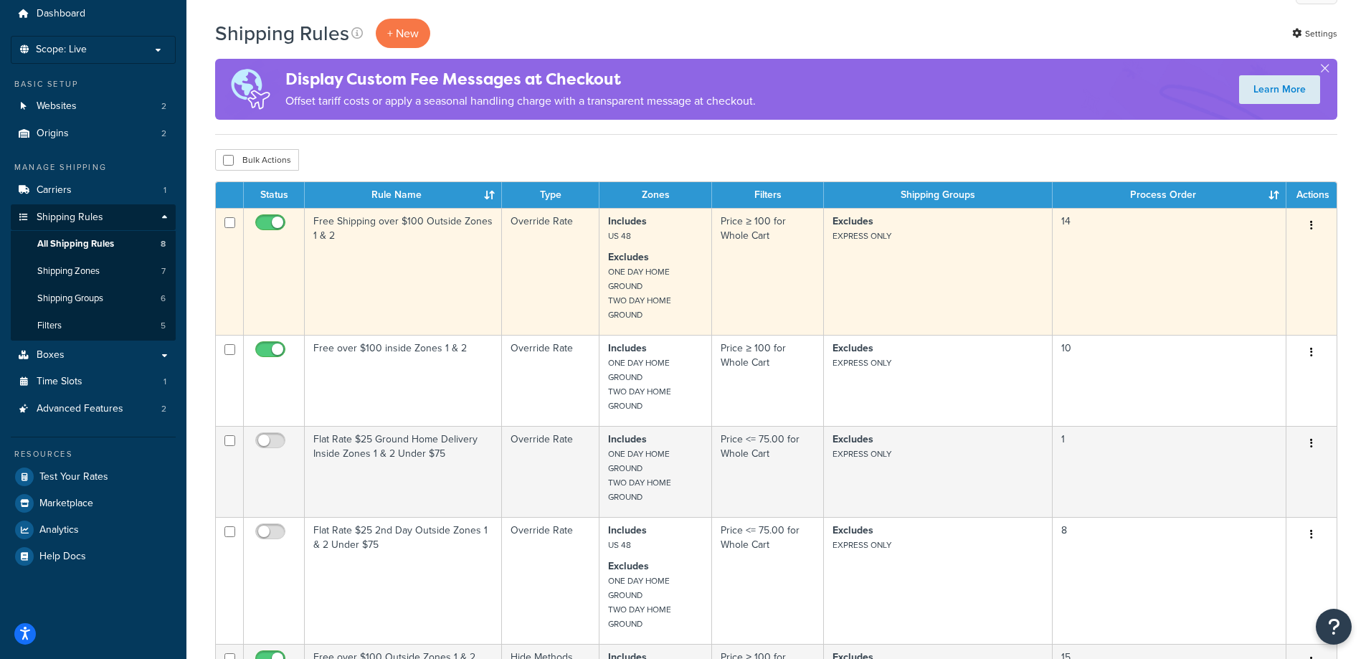
click at [1306, 224] on button "button" at bounding box center [1311, 225] width 20 height 23
click at [1276, 255] on link "Edit" at bounding box center [1263, 252] width 113 height 29
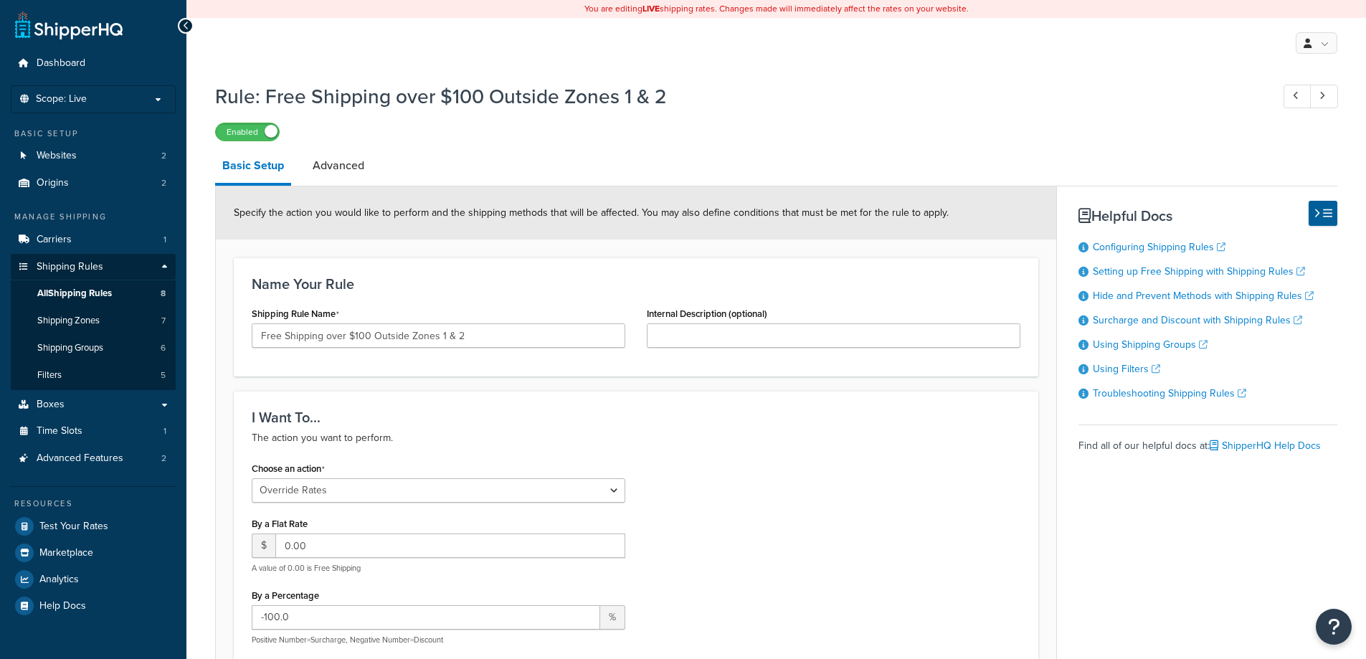
select select "OVERRIDE"
click at [1151, 40] on div "My Profile Billing Global Settings Contact Us Logout" at bounding box center [775, 43] width 1179 height 50
click at [49, 235] on span "Carriers" at bounding box center [54, 240] width 35 height 12
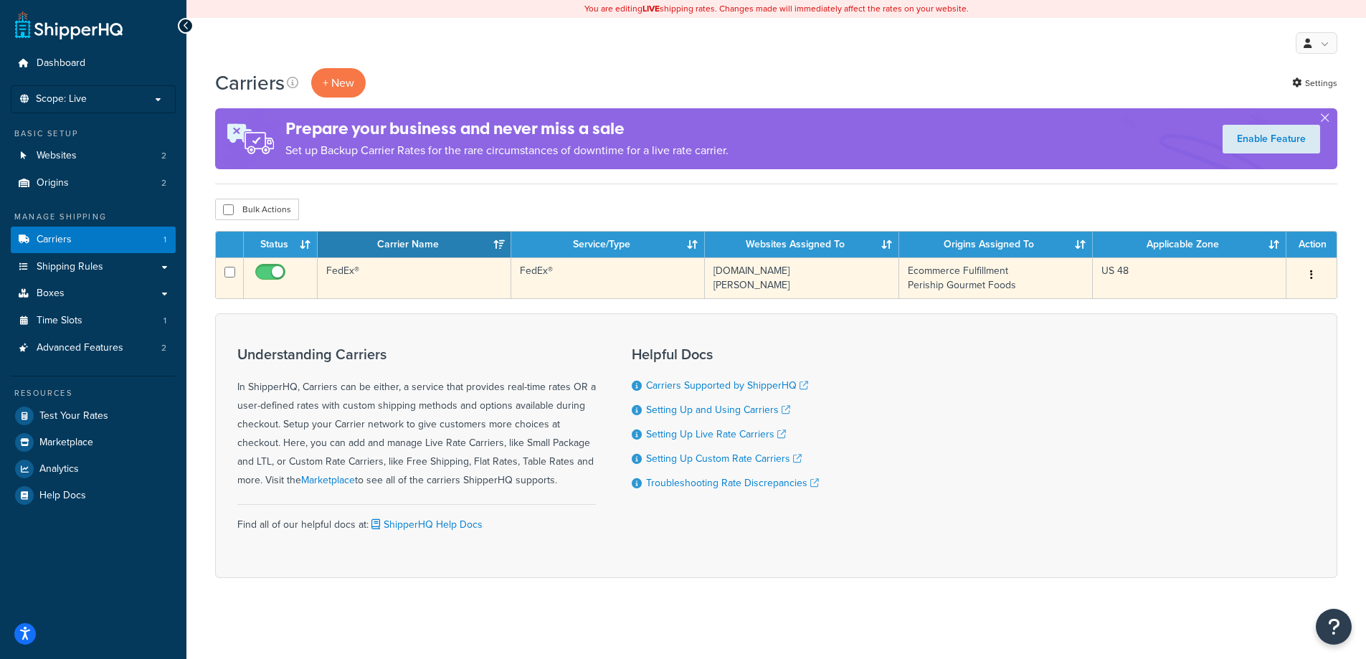
click at [1315, 272] on button "button" at bounding box center [1311, 275] width 20 height 23
click at [1238, 305] on link "Edit" at bounding box center [1253, 304] width 113 height 29
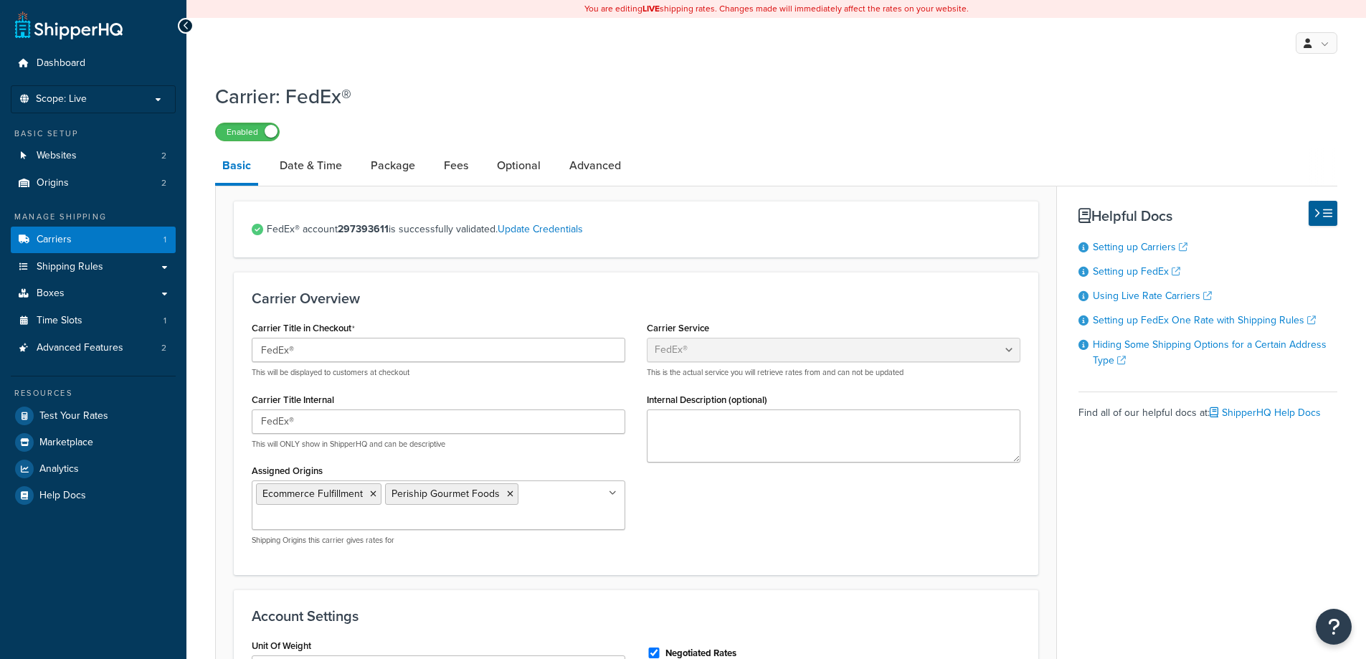
select select "fedEx"
select select "REGULAR_PICKUP"
select select "YOUR_PACKAGING"
drag, startPoint x: 266, startPoint y: 233, endPoint x: 620, endPoint y: 228, distance: 354.2
click at [620, 228] on div "FedEx® account 297393611 is successfully validated. Update Credentials" at bounding box center [636, 229] width 804 height 57
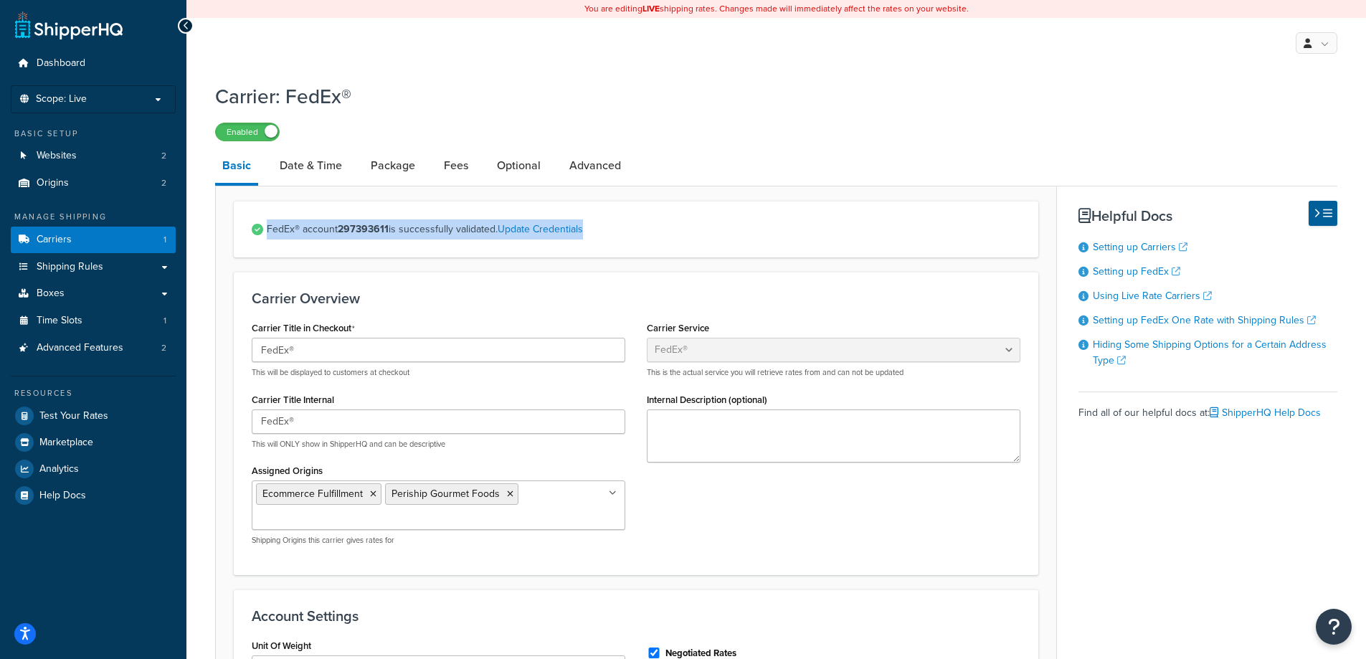
copy span "FedEx® account 297393611 is successfully validated. Update Credentials"
click at [551, 228] on link "Update Credentials" at bounding box center [540, 229] width 85 height 15
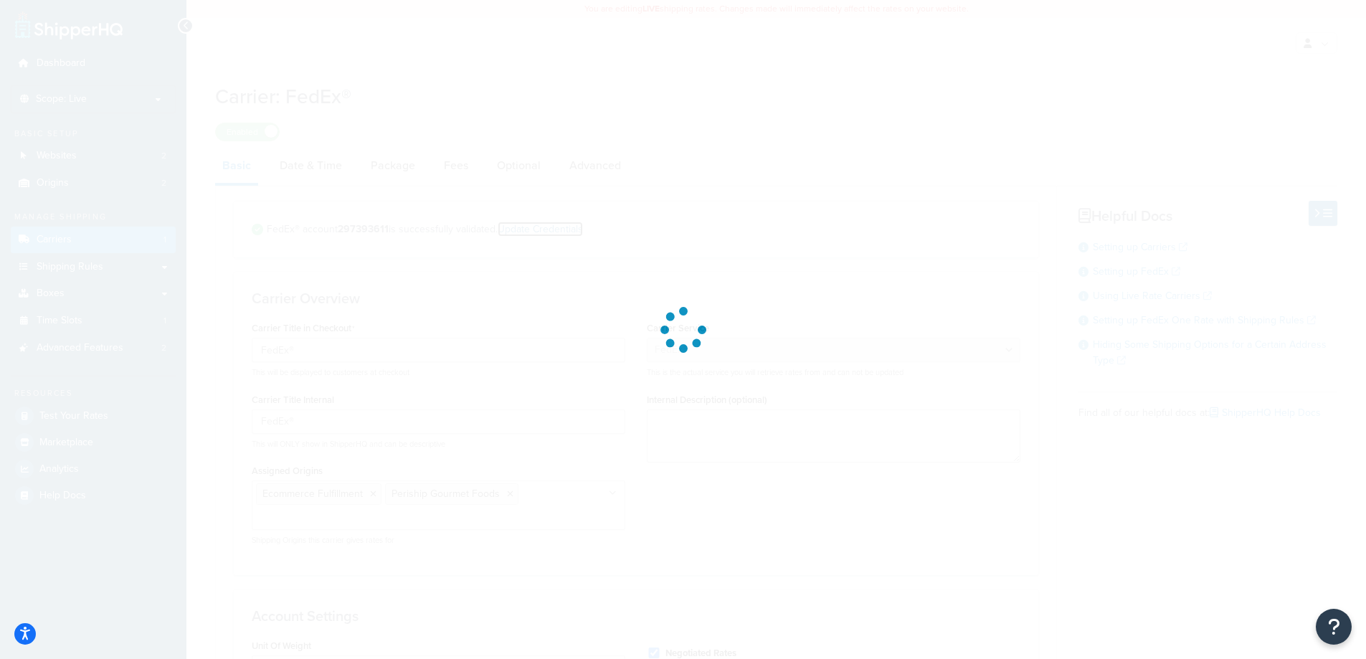
select select "US"
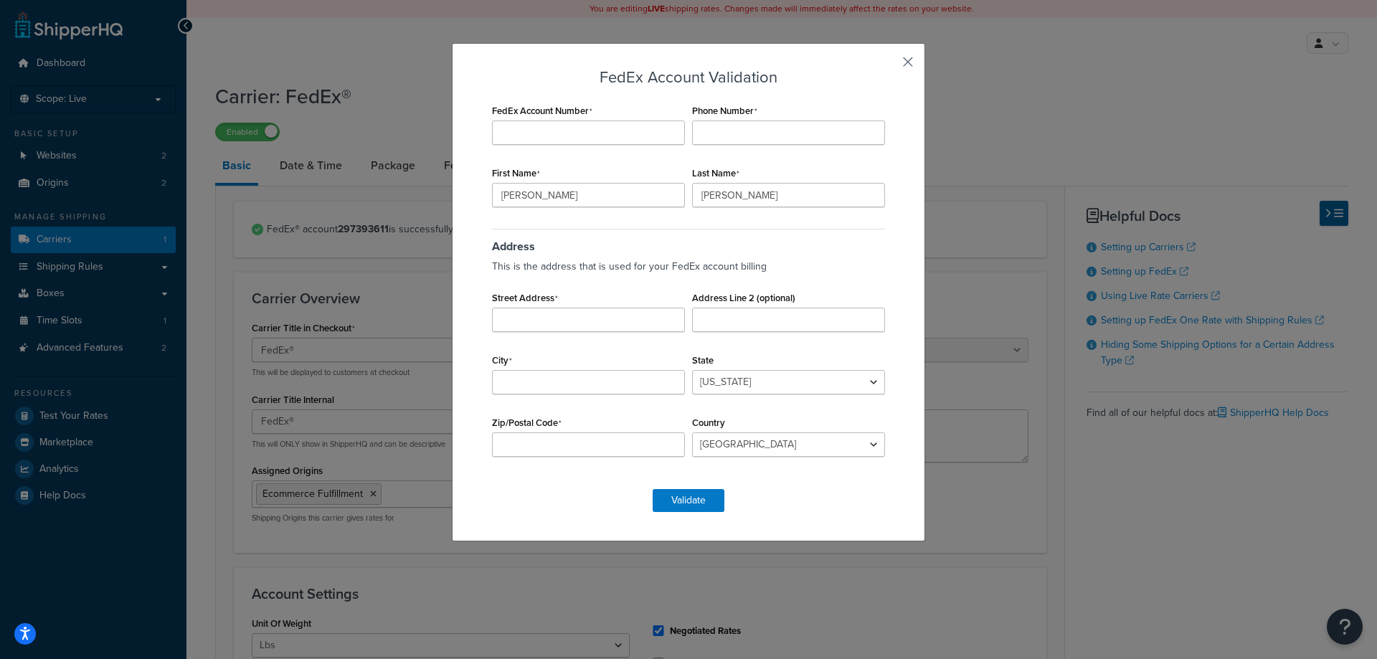
click at [888, 65] on button "button" at bounding box center [887, 67] width 4 height 4
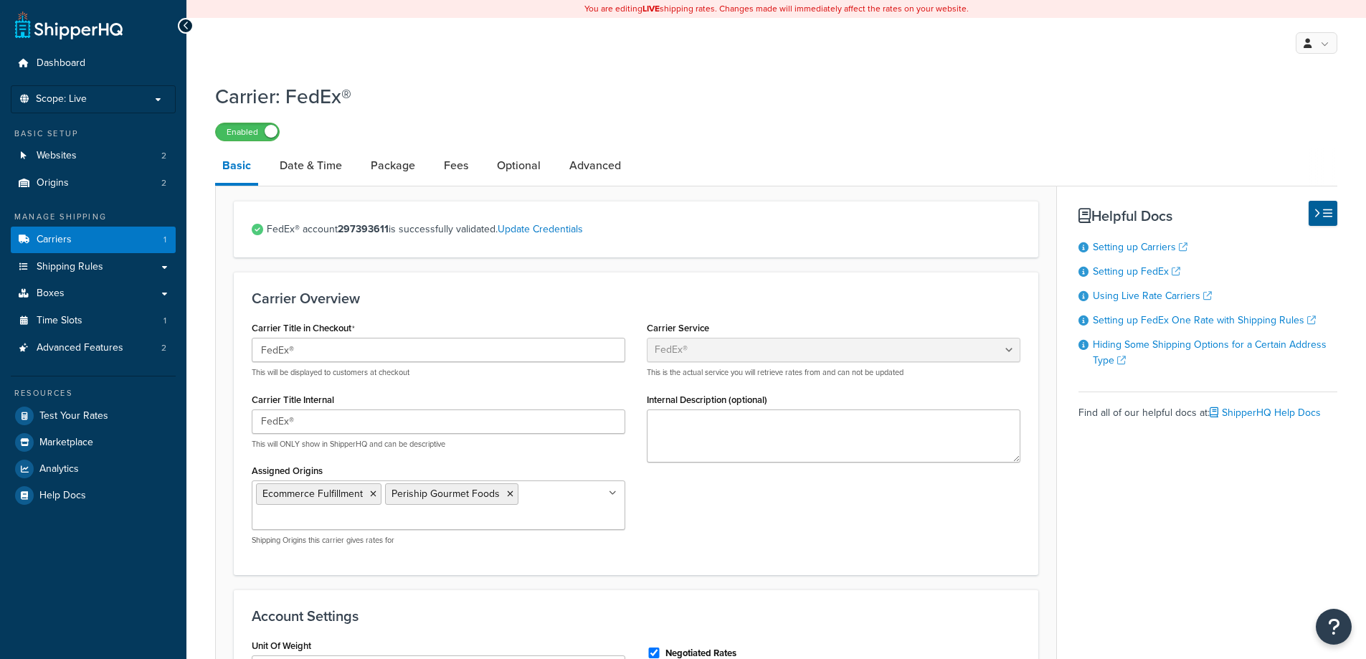
select select "fedEx"
select select "REGULAR_PICKUP"
select select "YOUR_PACKAGING"
click at [455, 171] on link "Fees" at bounding box center [456, 165] width 39 height 34
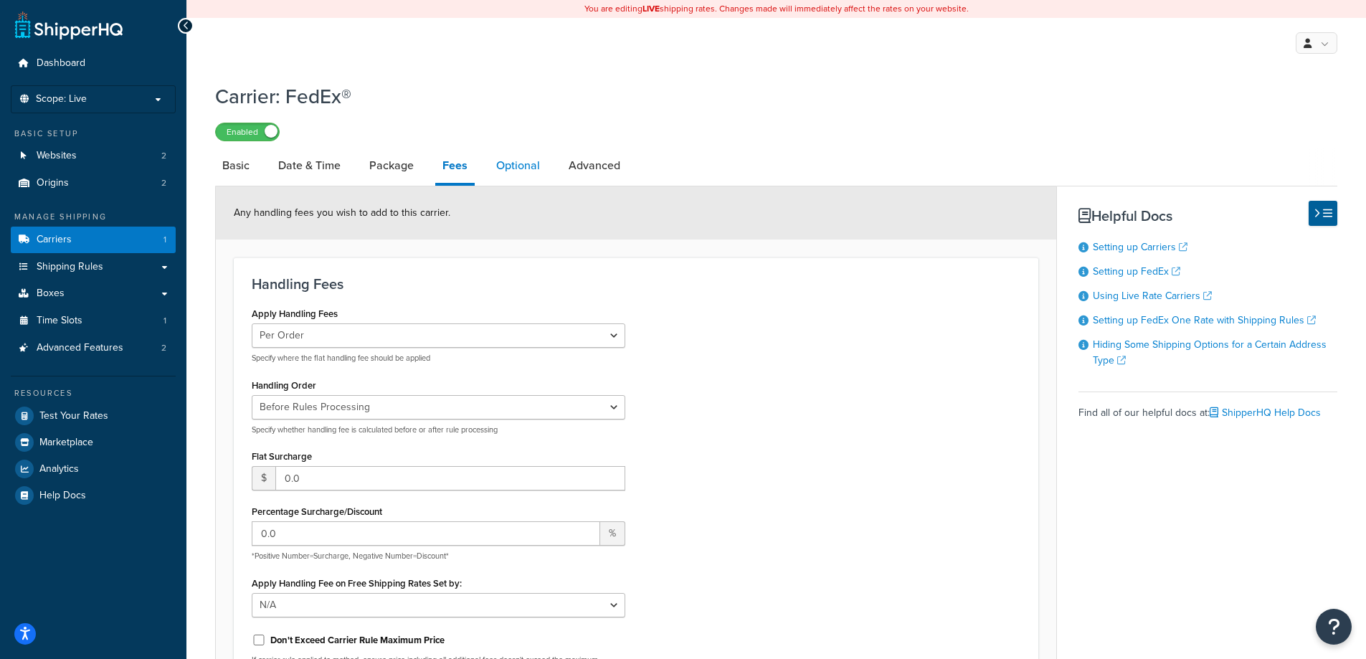
click at [521, 167] on link "Optional" at bounding box center [518, 165] width 58 height 34
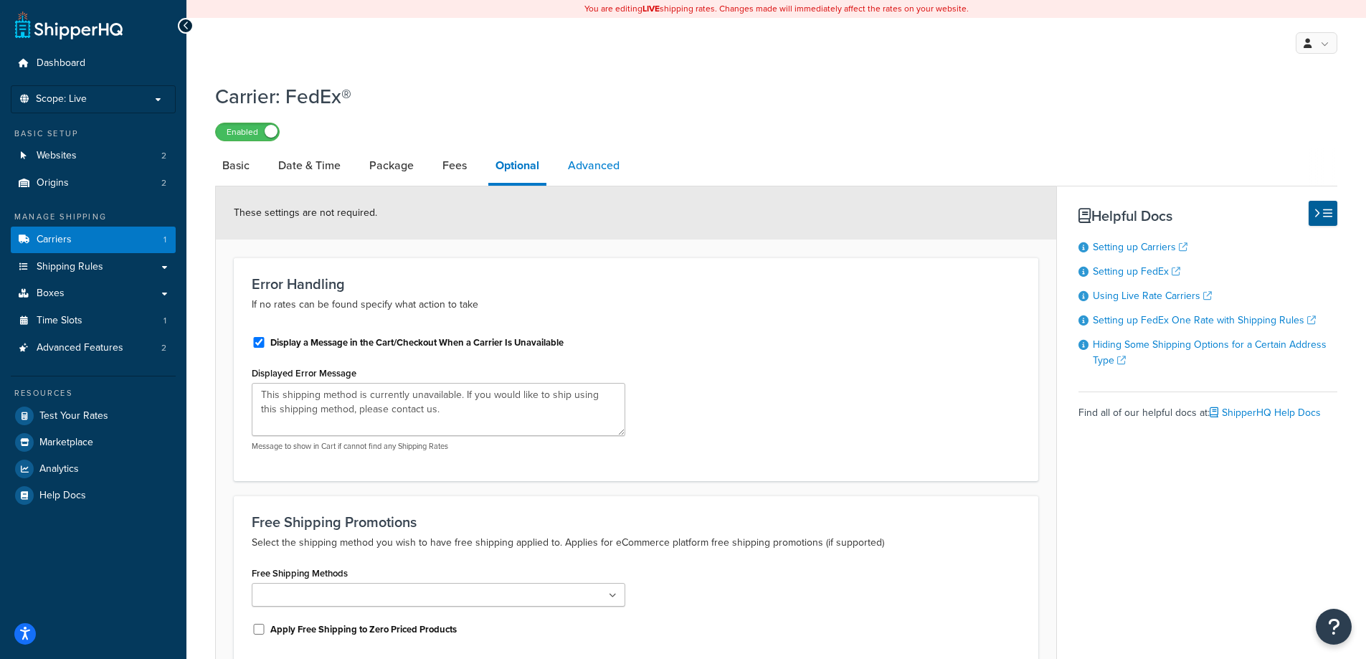
click at [605, 161] on link "Advanced" at bounding box center [594, 165] width 66 height 34
select select "false"
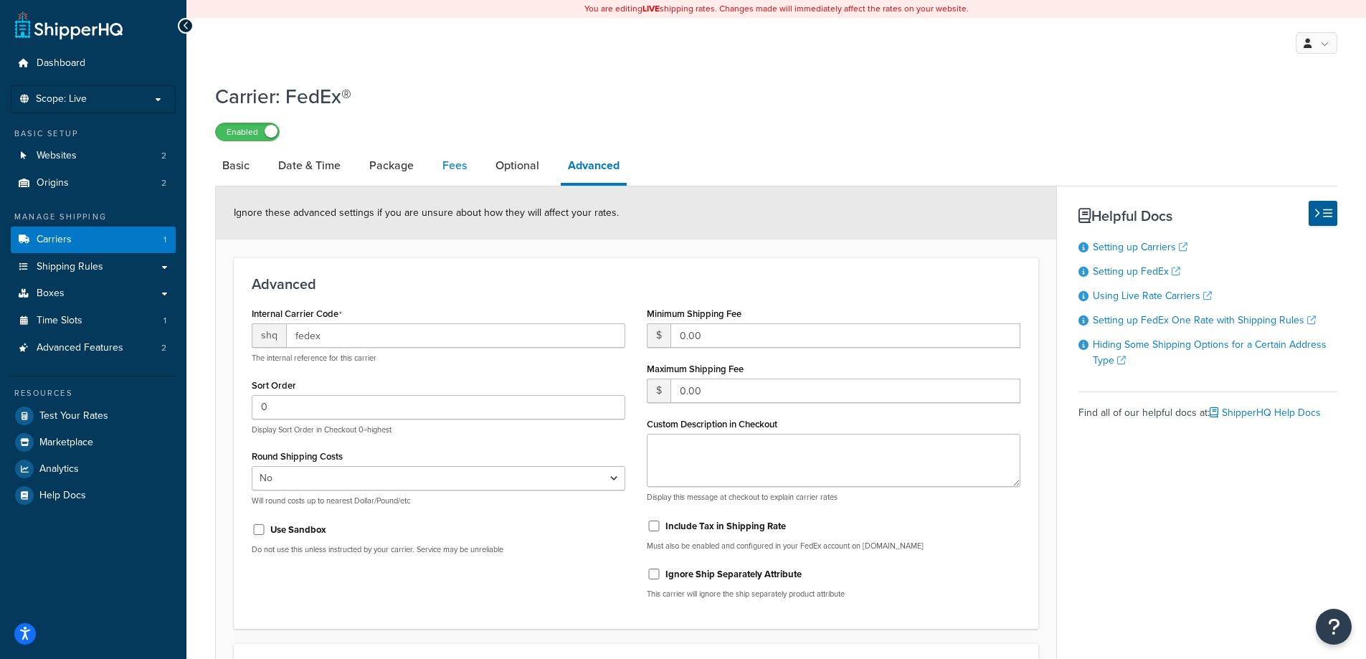
click at [456, 166] on link "Fees" at bounding box center [454, 165] width 39 height 34
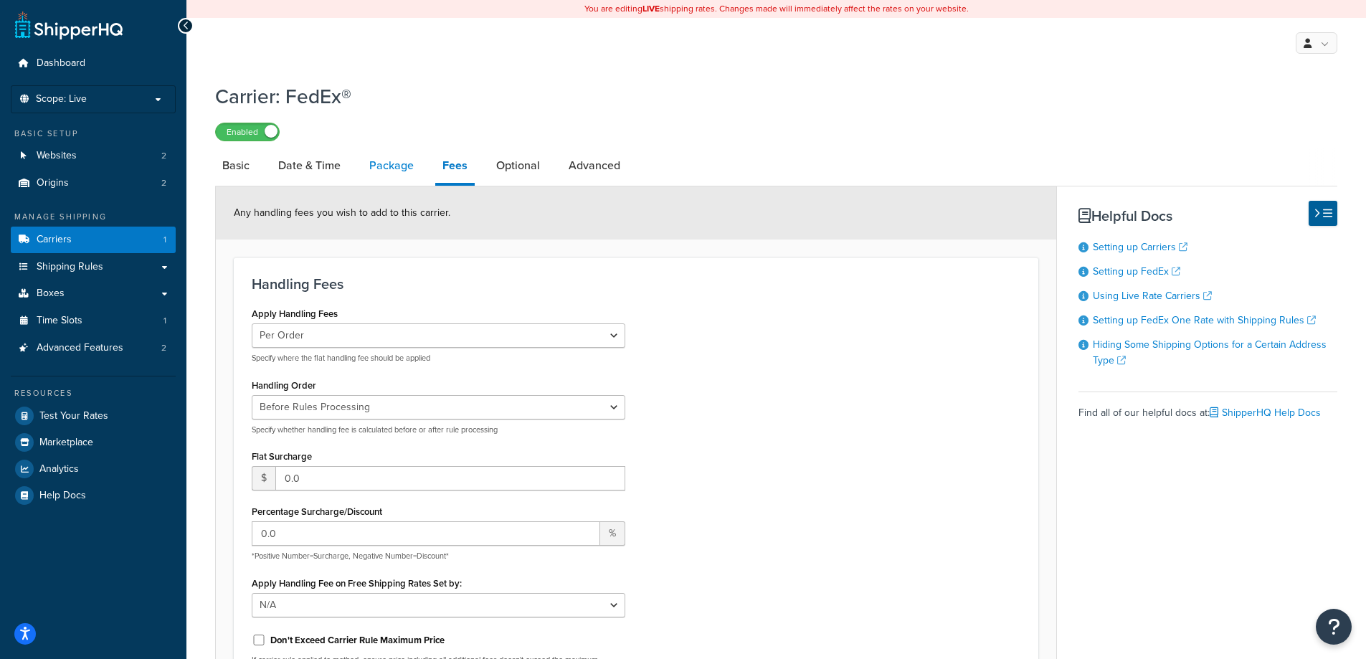
click at [383, 167] on link "Package" at bounding box center [391, 165] width 59 height 34
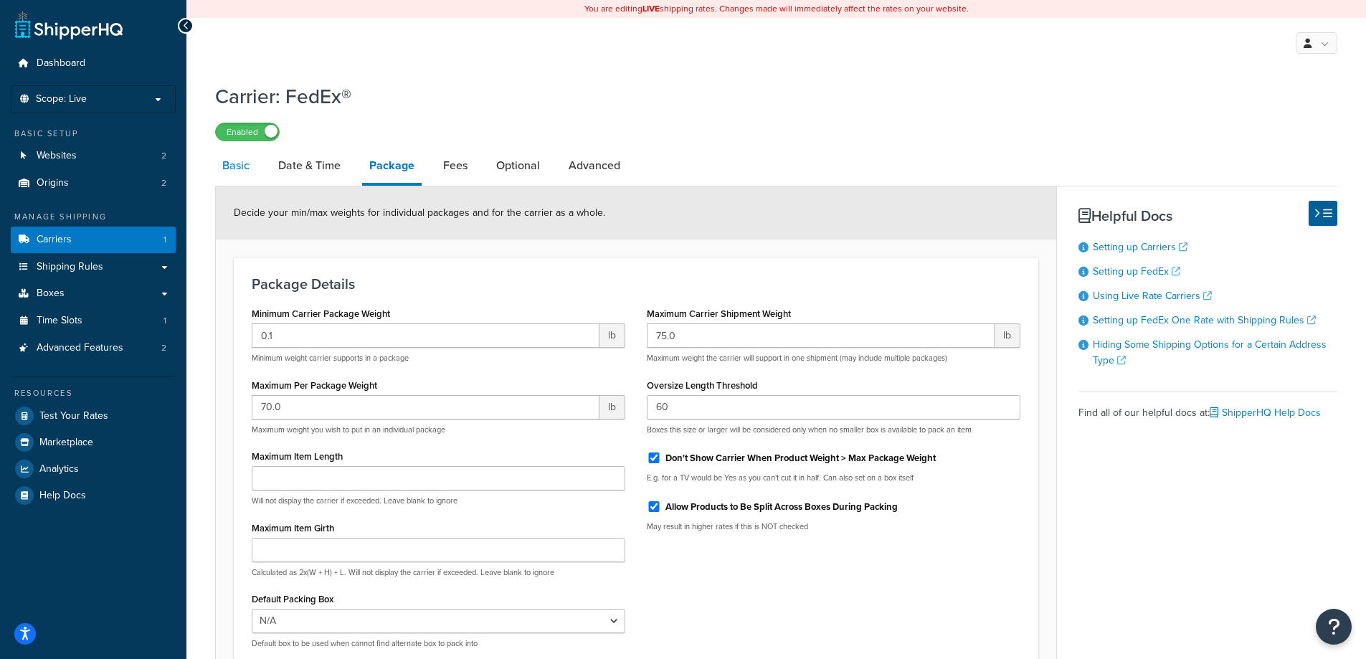
click at [230, 166] on link "Basic" at bounding box center [236, 165] width 42 height 34
select select "fedEx"
select select "REGULAR_PICKUP"
select select "YOUR_PACKAGING"
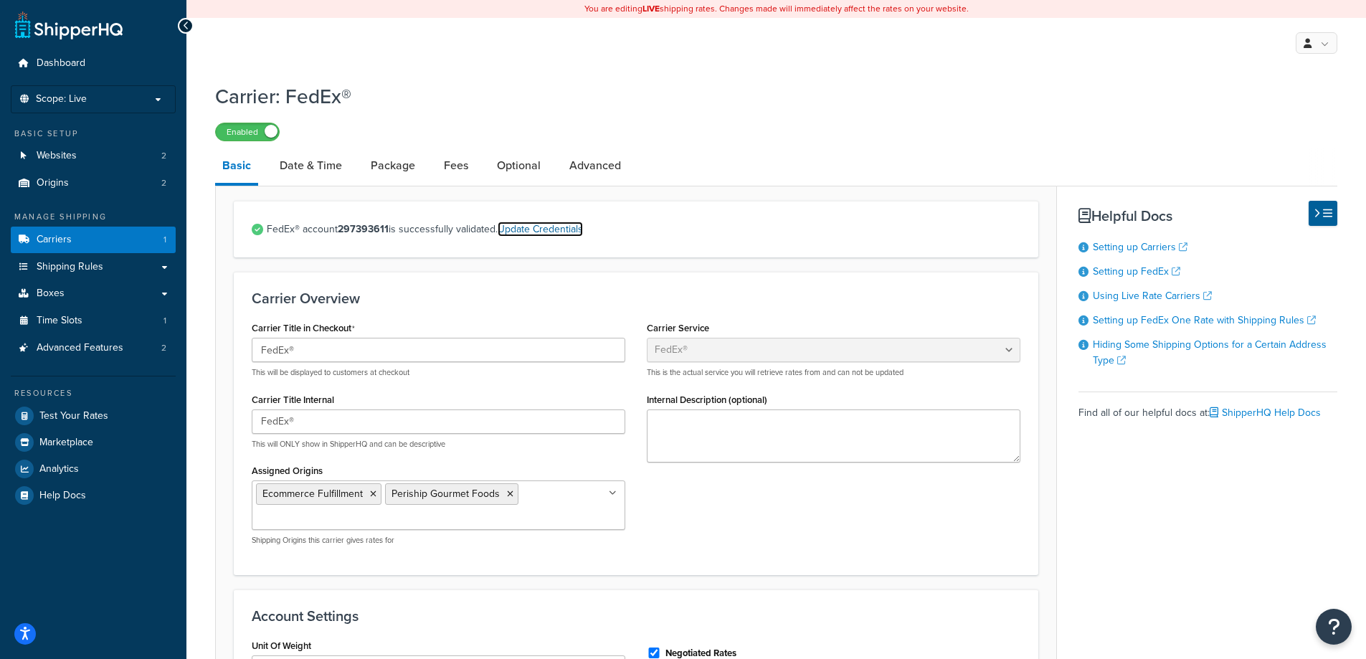
click at [538, 229] on link "Update Credentials" at bounding box center [540, 229] width 85 height 15
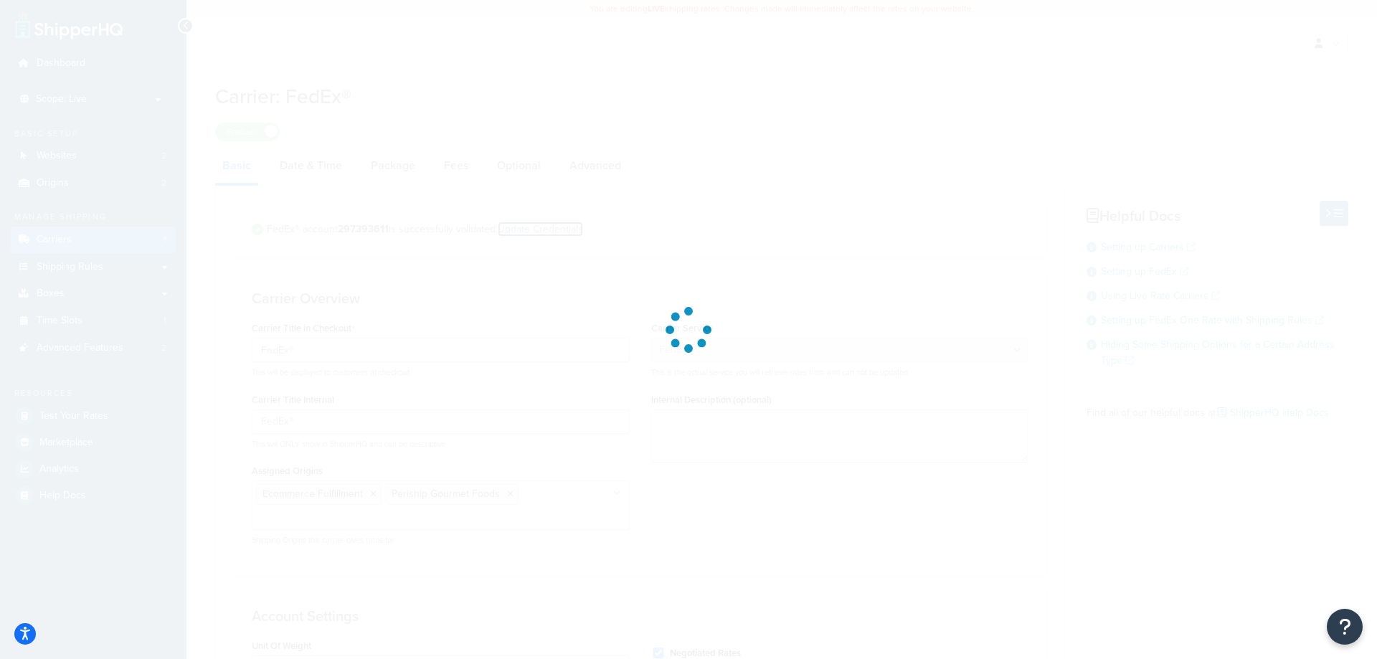
select select "US"
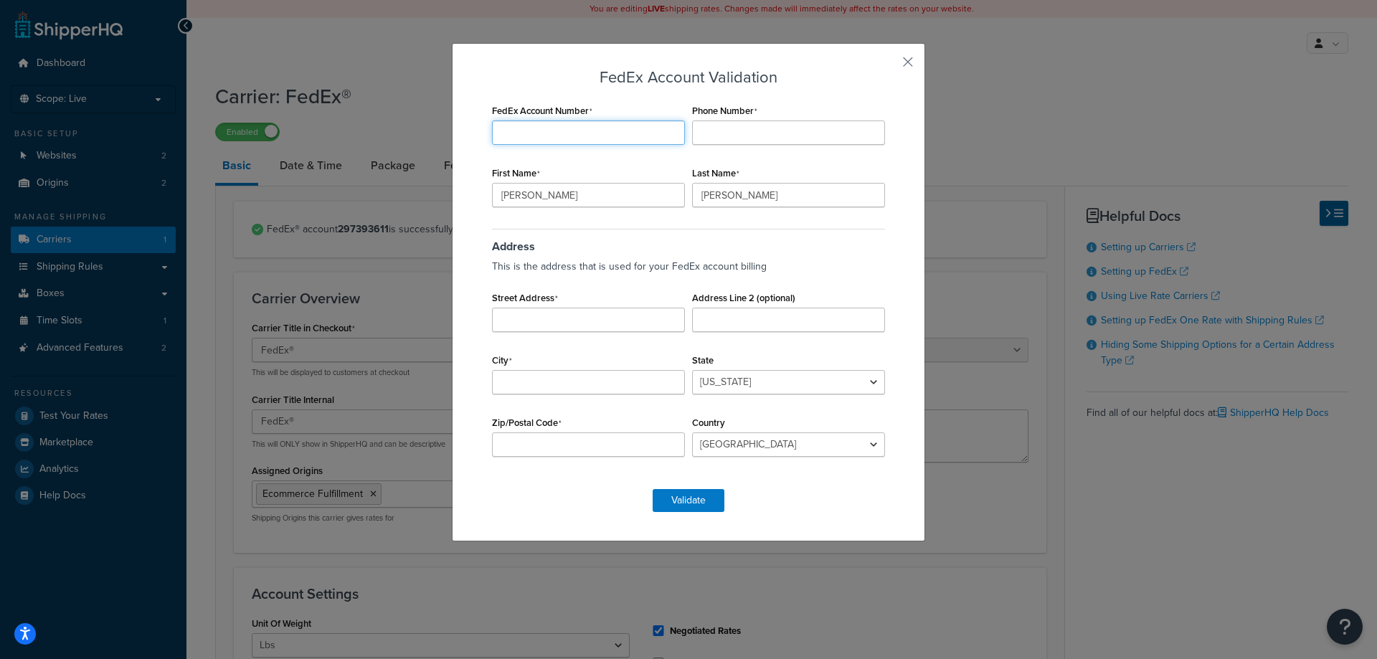
click at [602, 123] on input "FedEx Account Number" at bounding box center [588, 132] width 193 height 24
paste input "395559974"
type input "395559974"
click at [719, 123] on input "Phone Number" at bounding box center [788, 132] width 193 height 24
click at [819, 135] on input "Phone Number" at bounding box center [788, 132] width 193 height 24
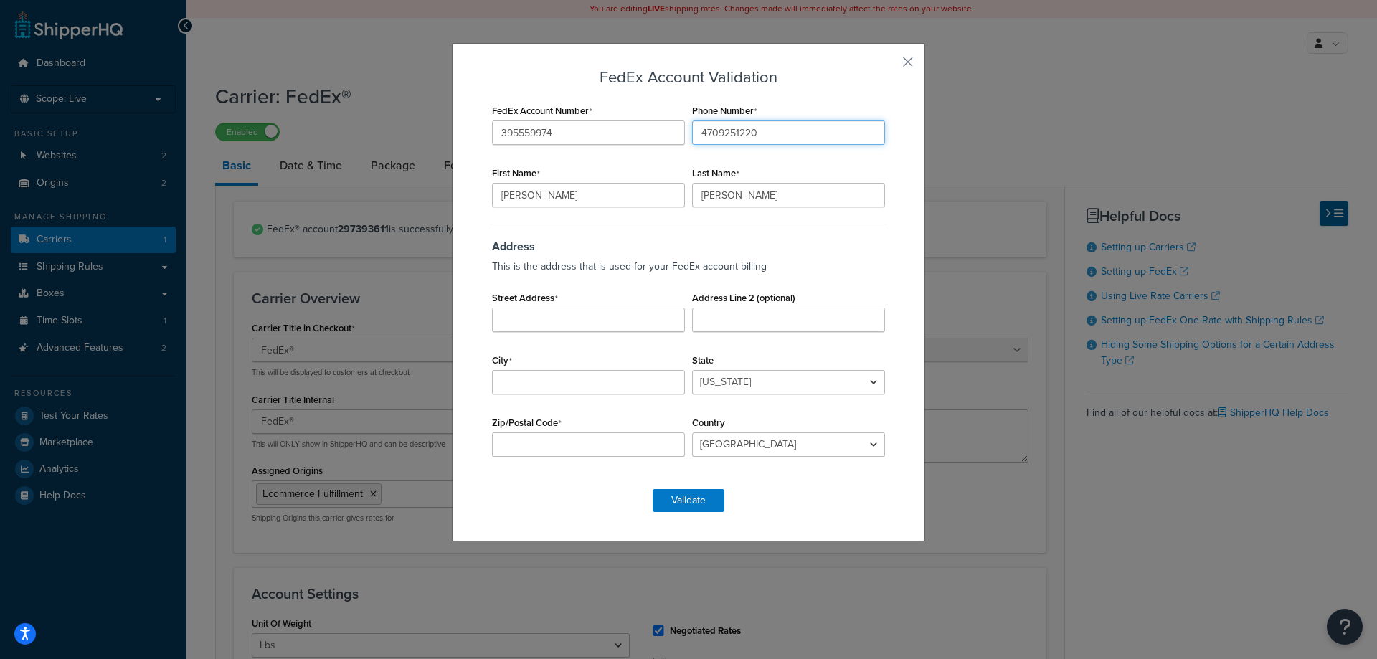
type input "4709251220"
click at [546, 318] on input "Street Address" at bounding box center [588, 320] width 193 height 24
type input "3370 Panthersville Rd"
click at [554, 377] on input "City" at bounding box center [588, 382] width 193 height 24
type input "Decatur"
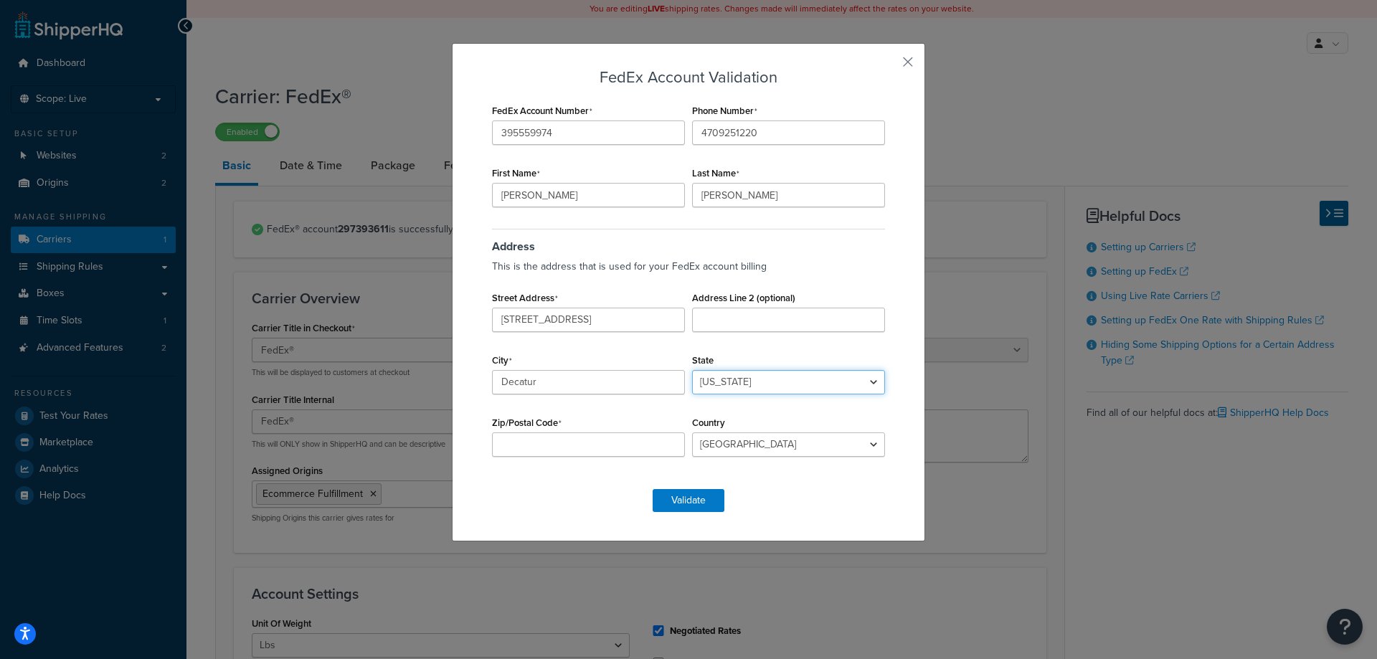
select select "GA"
type input "30034"
click at [683, 499] on button "Validate" at bounding box center [688, 500] width 72 height 23
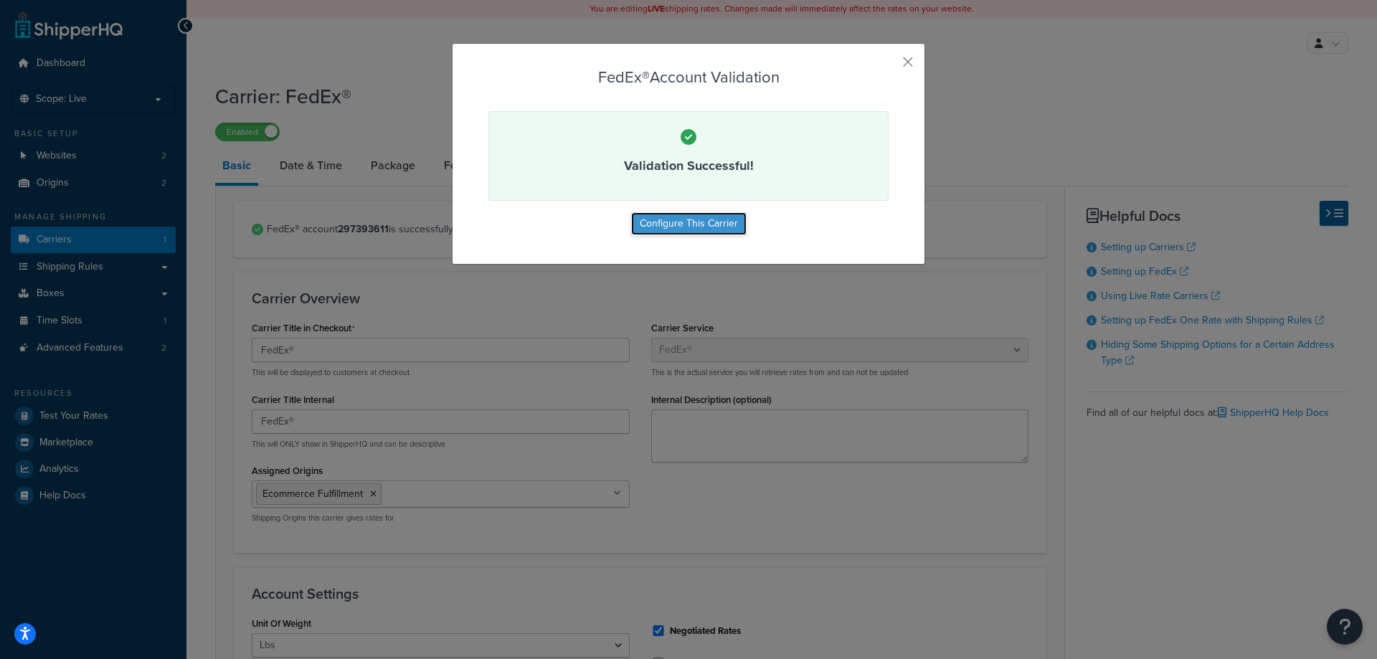
click at [680, 220] on button "Configure This Carrier" at bounding box center [688, 223] width 115 height 23
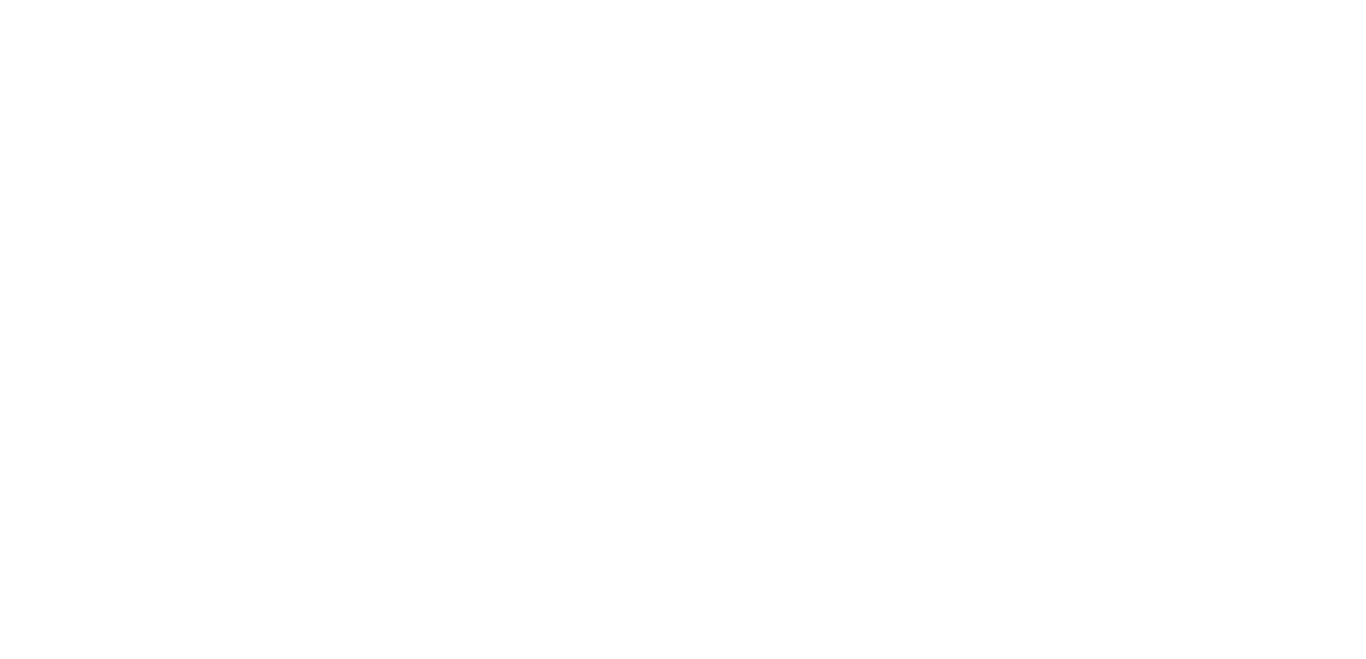
select select "fedEx"
select select "REGULAR_PICKUP"
select select "YOUR_PACKAGING"
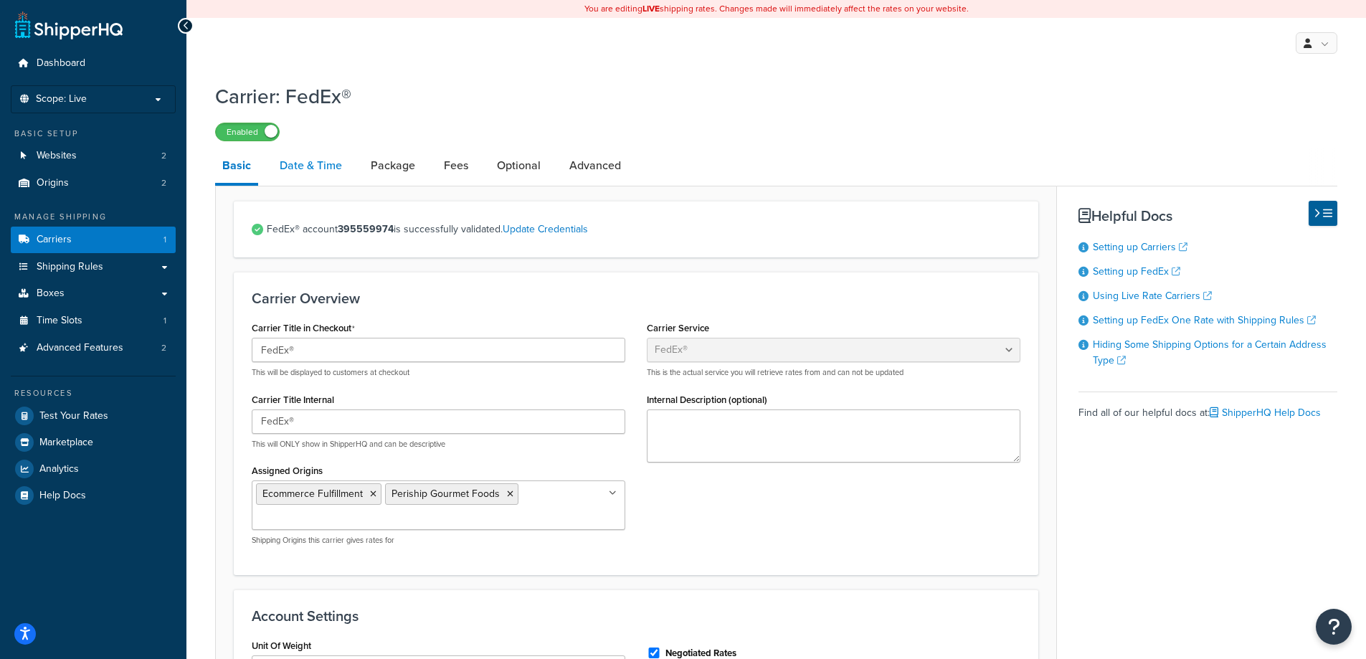
click at [329, 165] on link "Date & Time" at bounding box center [310, 165] width 77 height 34
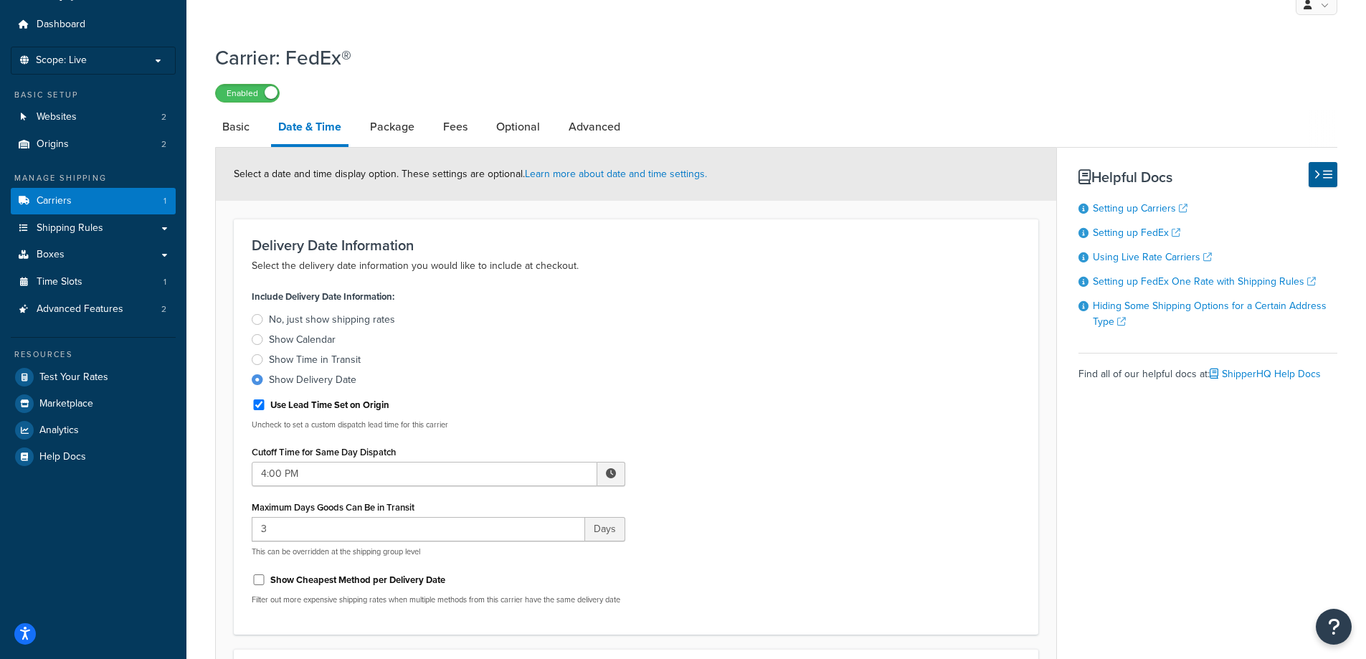
scroll to position [72, 0]
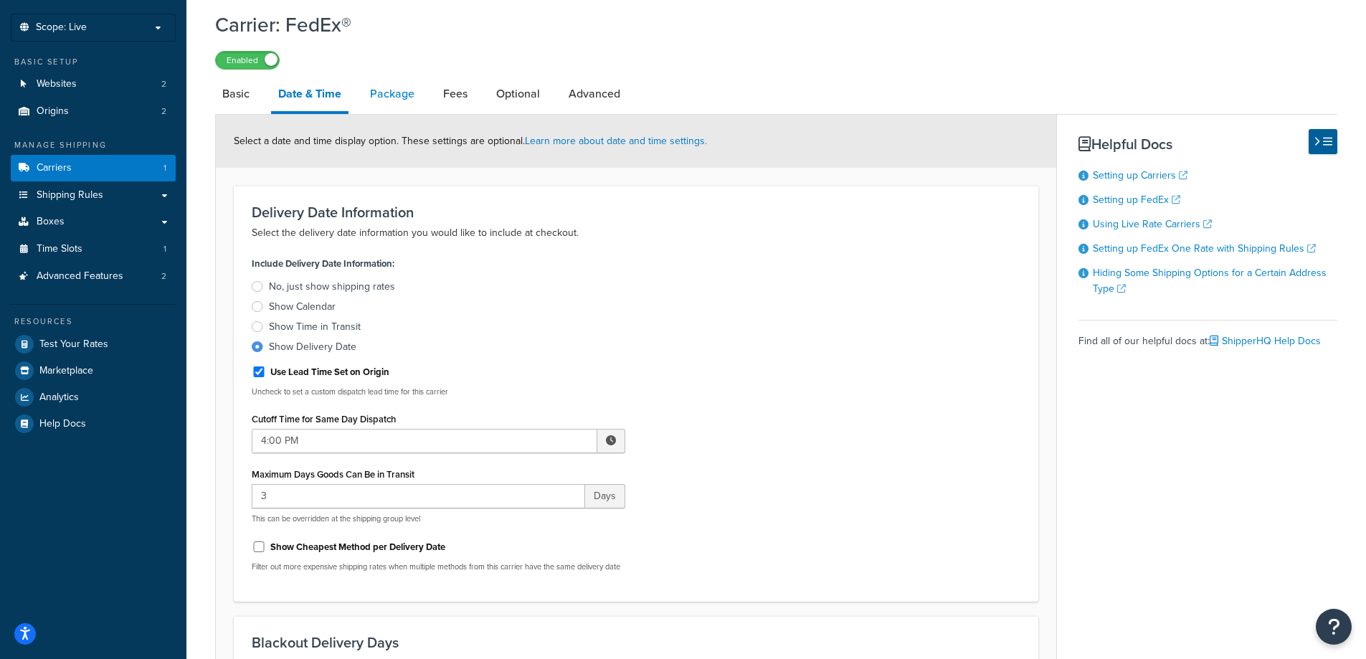
click at [398, 101] on link "Package" at bounding box center [392, 94] width 59 height 34
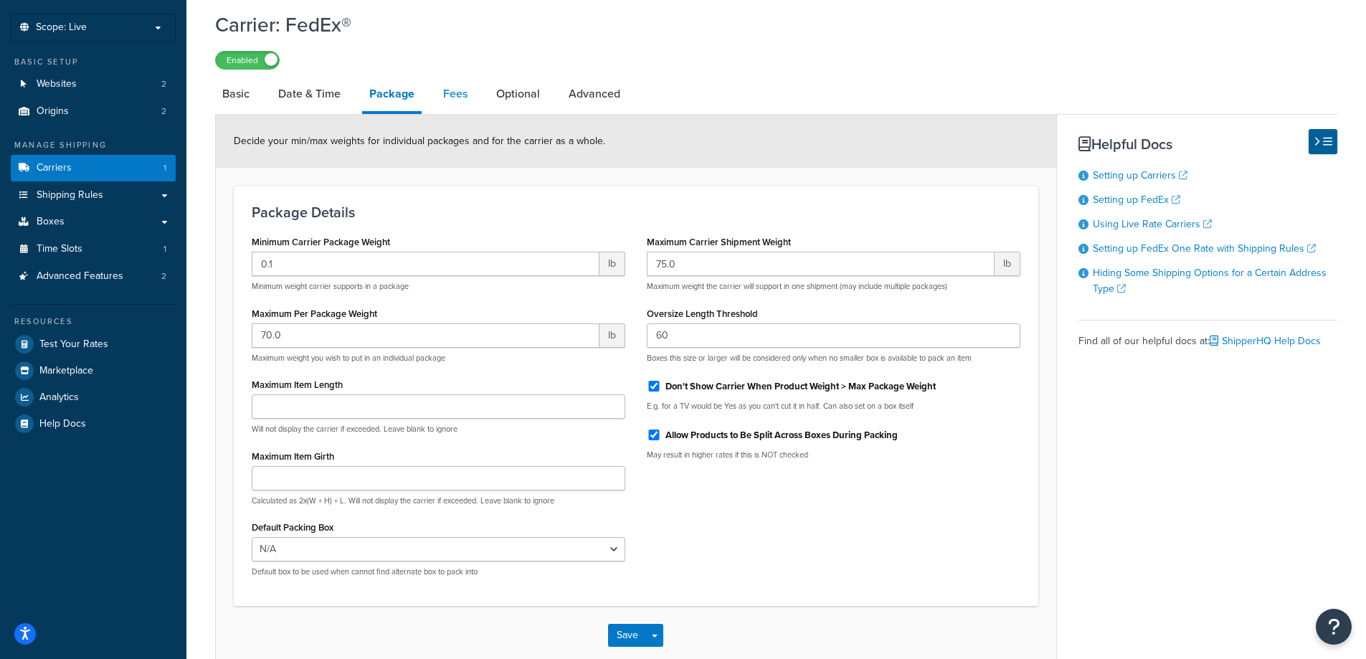
click at [458, 95] on link "Fees" at bounding box center [455, 94] width 39 height 34
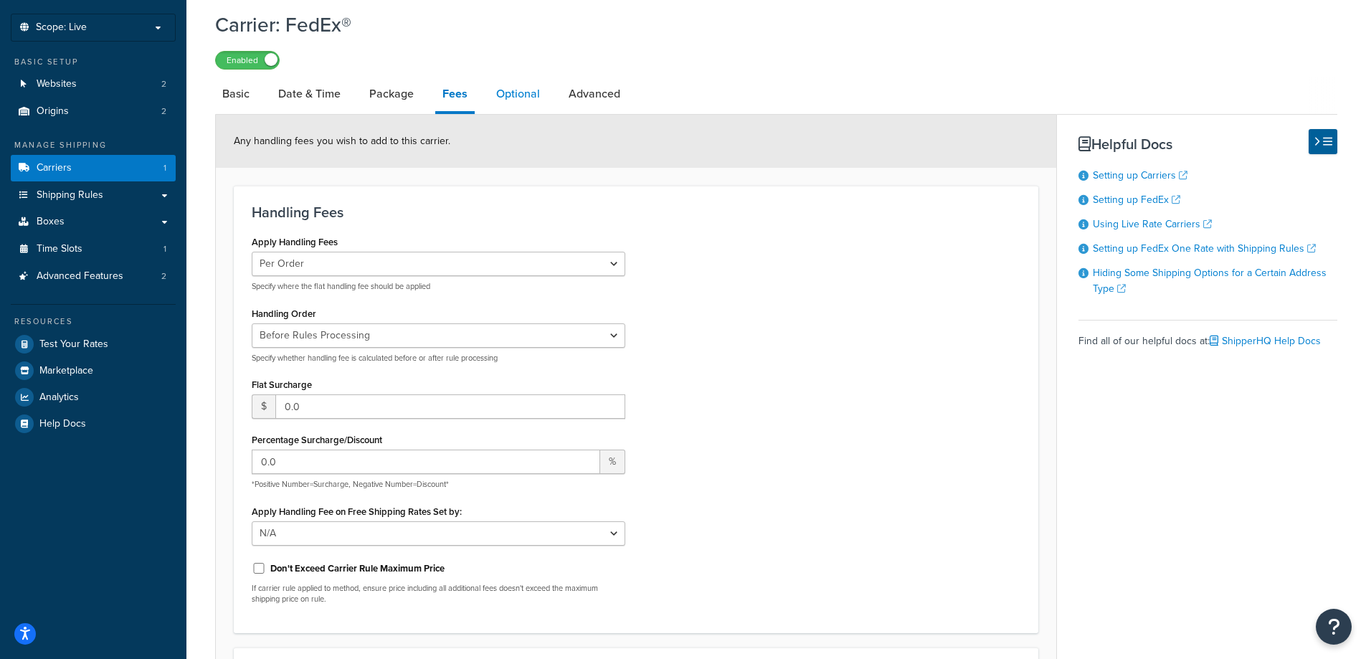
click at [520, 92] on link "Optional" at bounding box center [518, 94] width 58 height 34
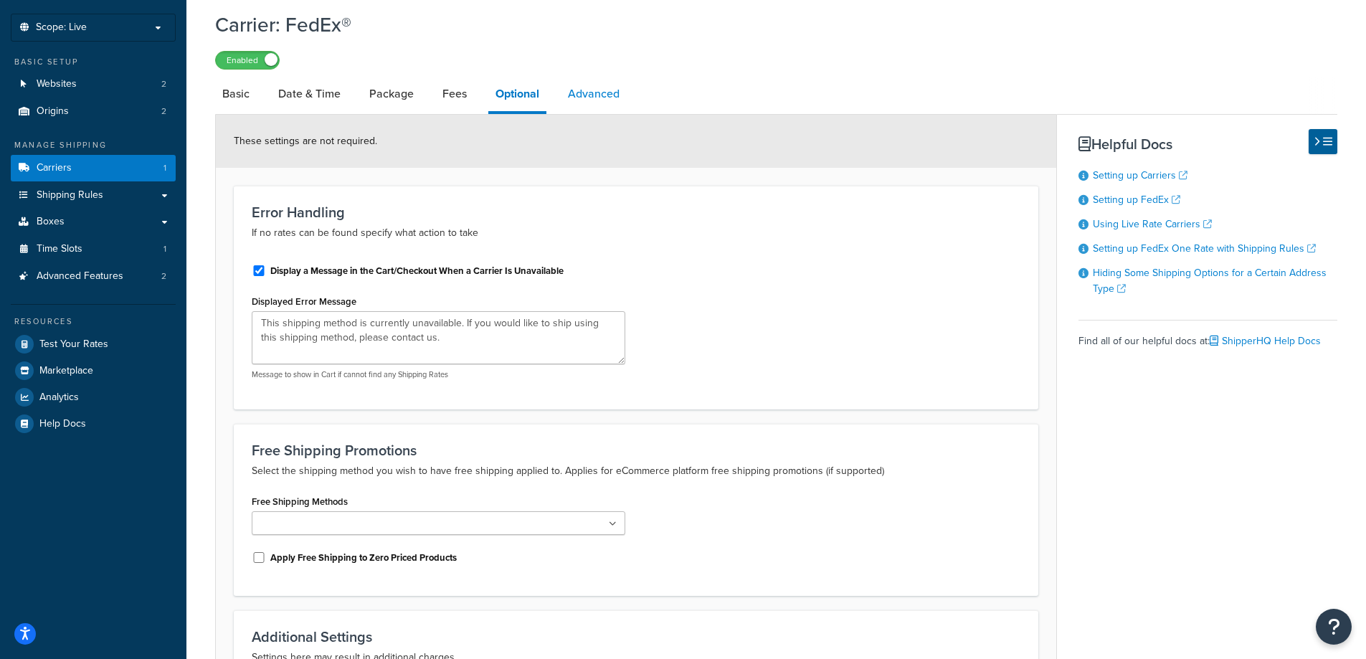
click at [597, 96] on link "Advanced" at bounding box center [594, 94] width 66 height 34
select select "false"
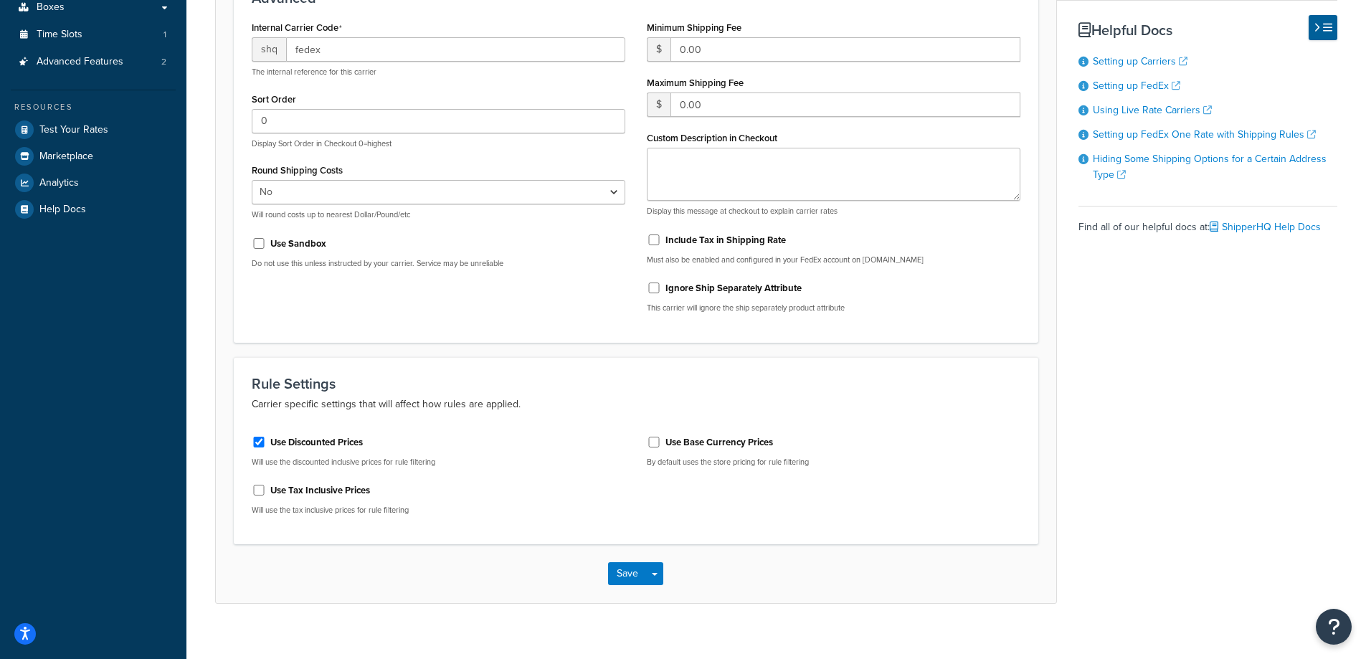
scroll to position [287, 0]
click at [657, 575] on span "button" at bounding box center [655, 573] width 6 height 3
click at [631, 574] on button "Save" at bounding box center [627, 572] width 39 height 23
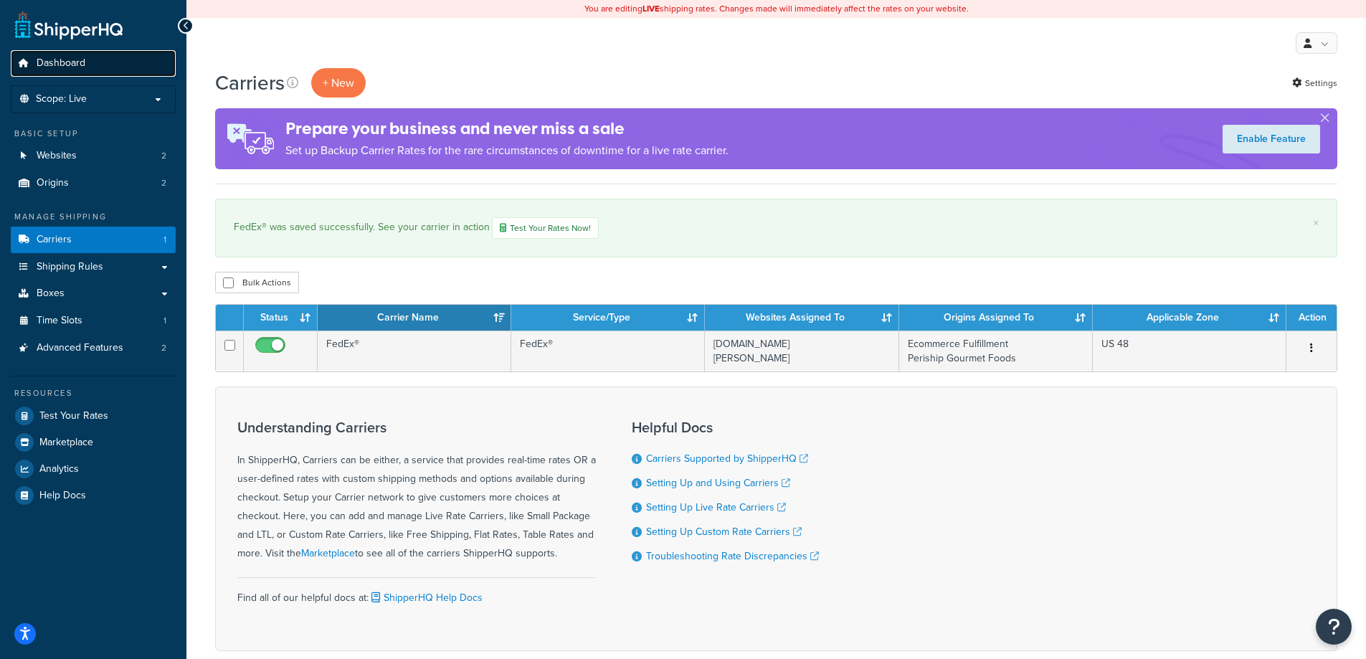
click at [64, 59] on span "Dashboard" at bounding box center [61, 63] width 49 height 12
